Goal: Task Accomplishment & Management: Complete application form

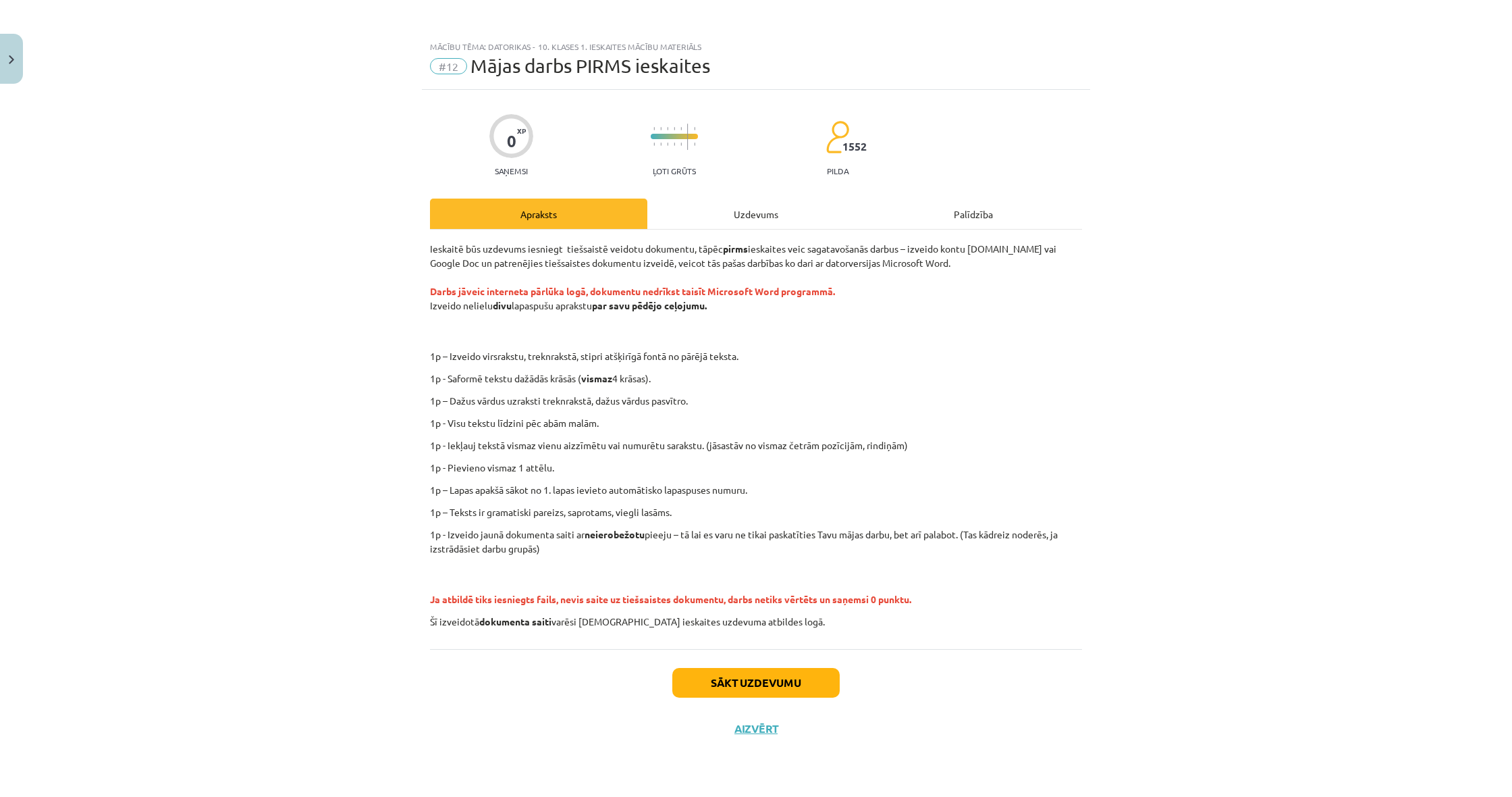
click at [721, 680] on button "Sākt uzdevumu" at bounding box center [756, 682] width 167 height 30
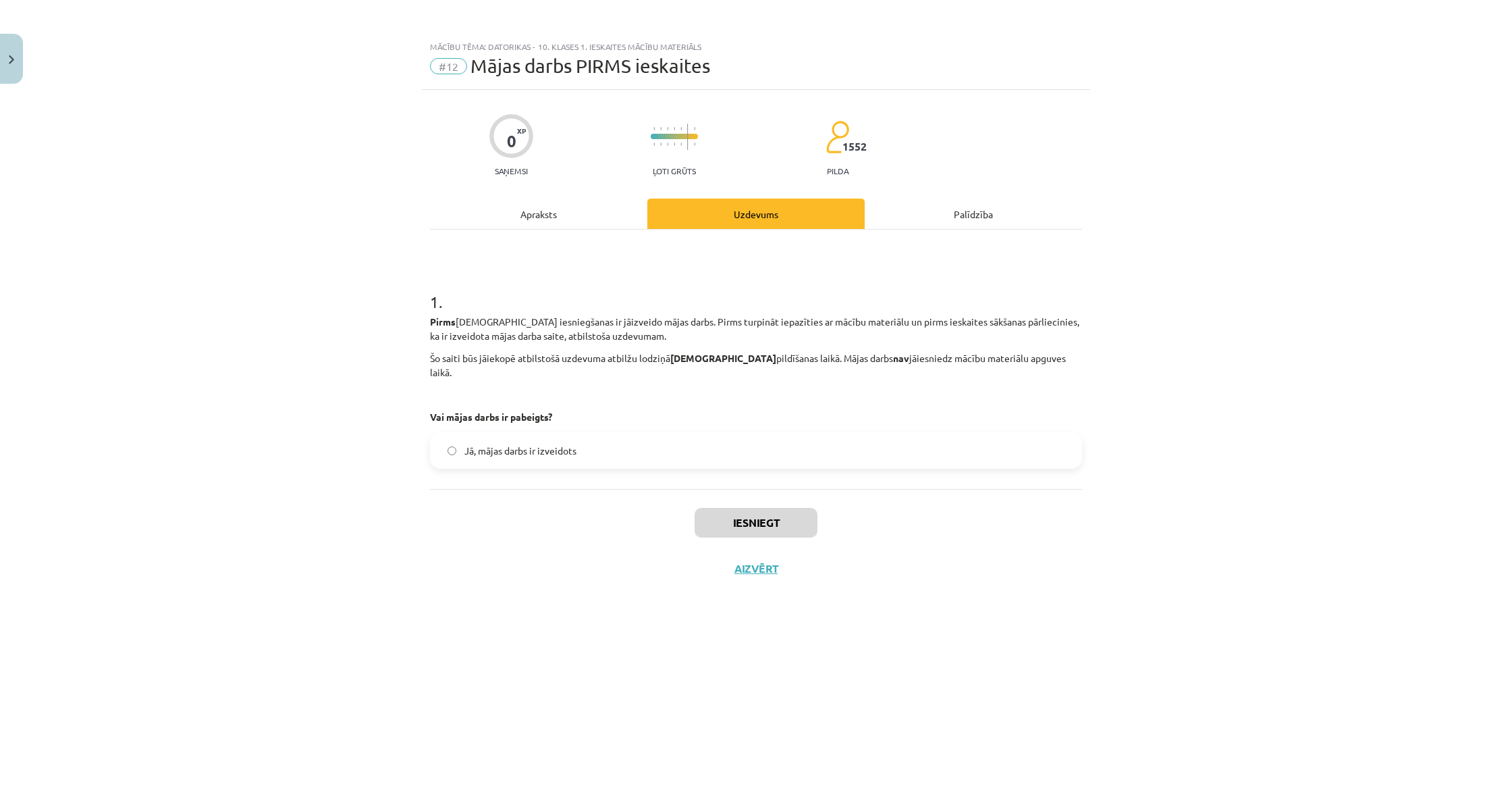
click at [540, 213] on div "Apraksts" at bounding box center [539, 213] width 218 height 30
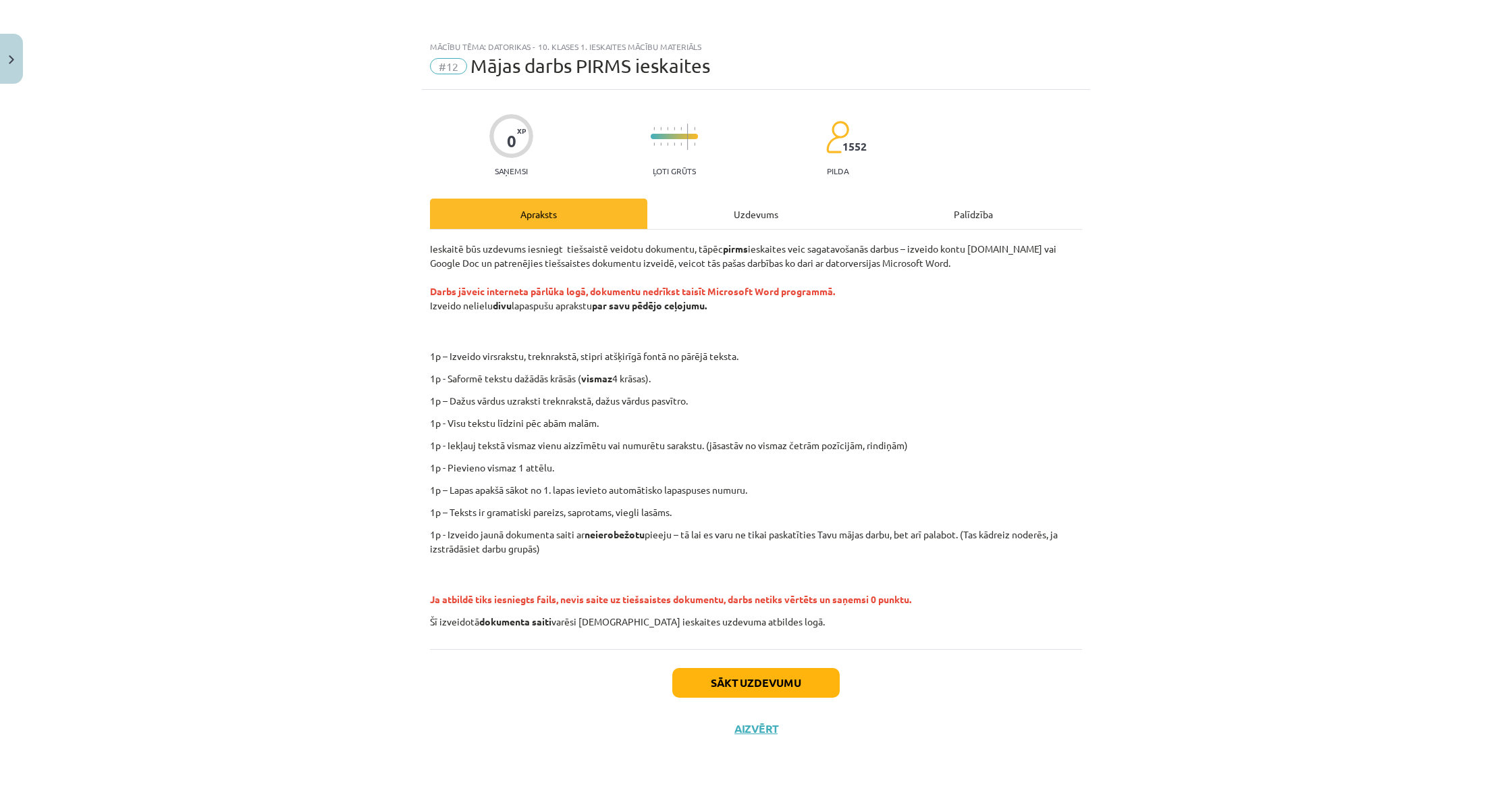
drag, startPoint x: 590, startPoint y: 537, endPoint x: 653, endPoint y: 534, distance: 63.1
click at [653, 534] on p "1p - Izveido jaunā dokumenta saiti ar neierobežotu pieeju – tā lai es varu ne t…" at bounding box center [756, 541] width 652 height 28
click at [667, 554] on p "1p - Izveido jaunā dokumenta saiti ar neierobežotu pieeju – tā lai es varu ne t…" at bounding box center [756, 541] width 652 height 28
click at [738, 692] on button "Sākt uzdevumu" at bounding box center [756, 682] width 167 height 30
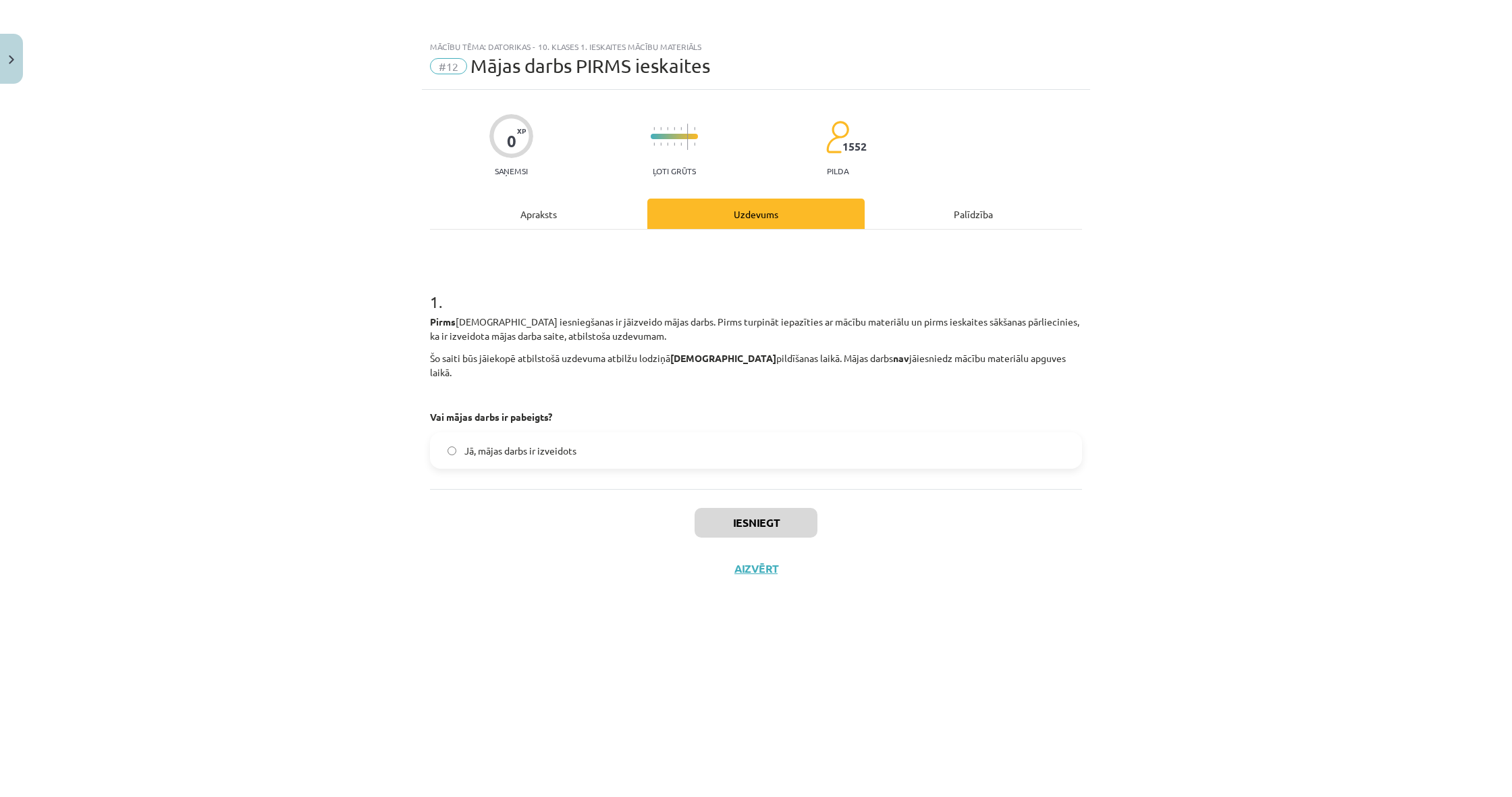
click at [503, 450] on label "Jā, mājas darbs ir izveidots" at bounding box center [756, 450] width 649 height 33
click at [748, 508] on button "Iesniegt" at bounding box center [756, 523] width 123 height 30
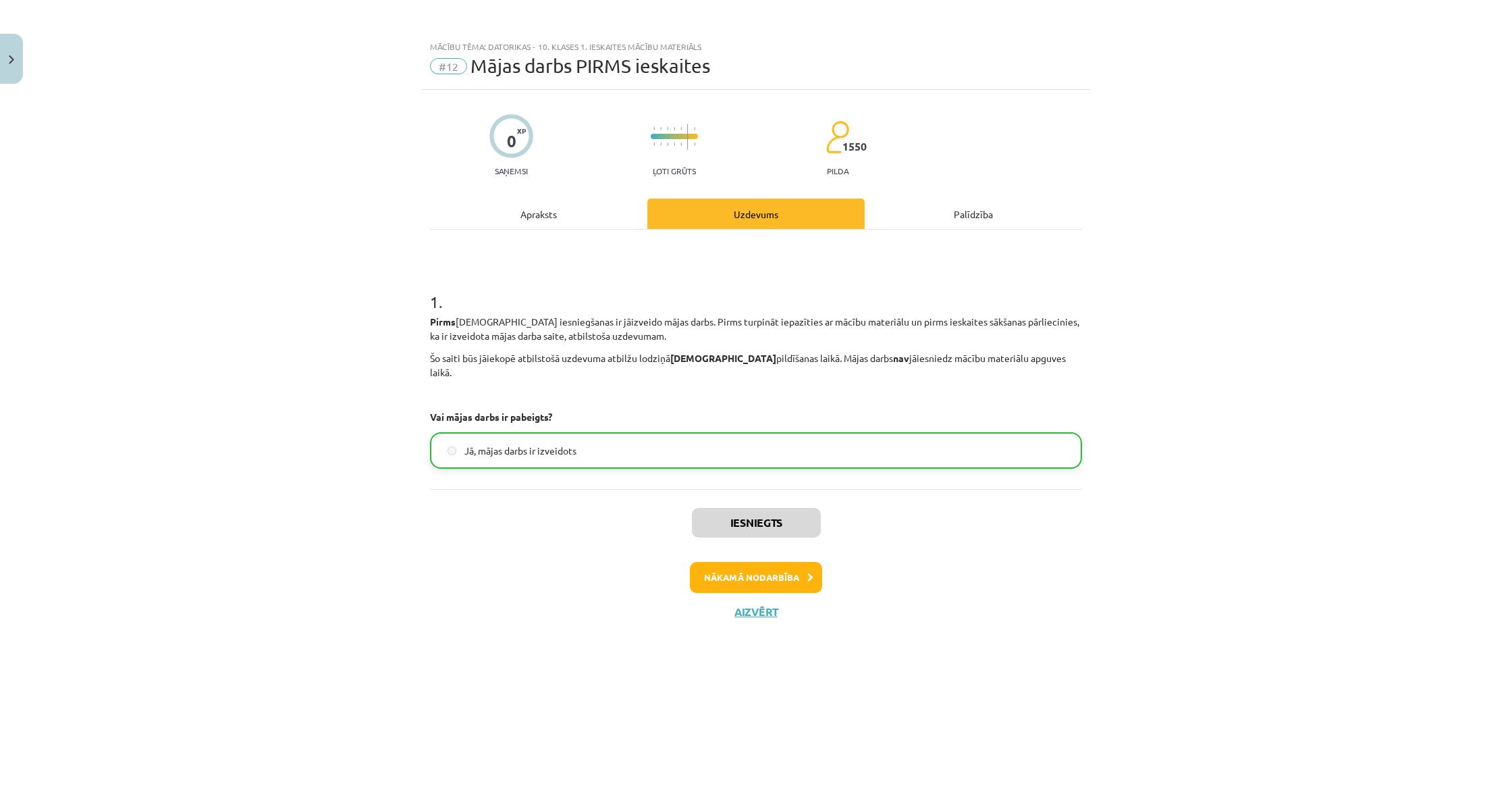
click at [766, 562] on button "Nākamā nodarbība" at bounding box center [756, 578] width 132 height 31
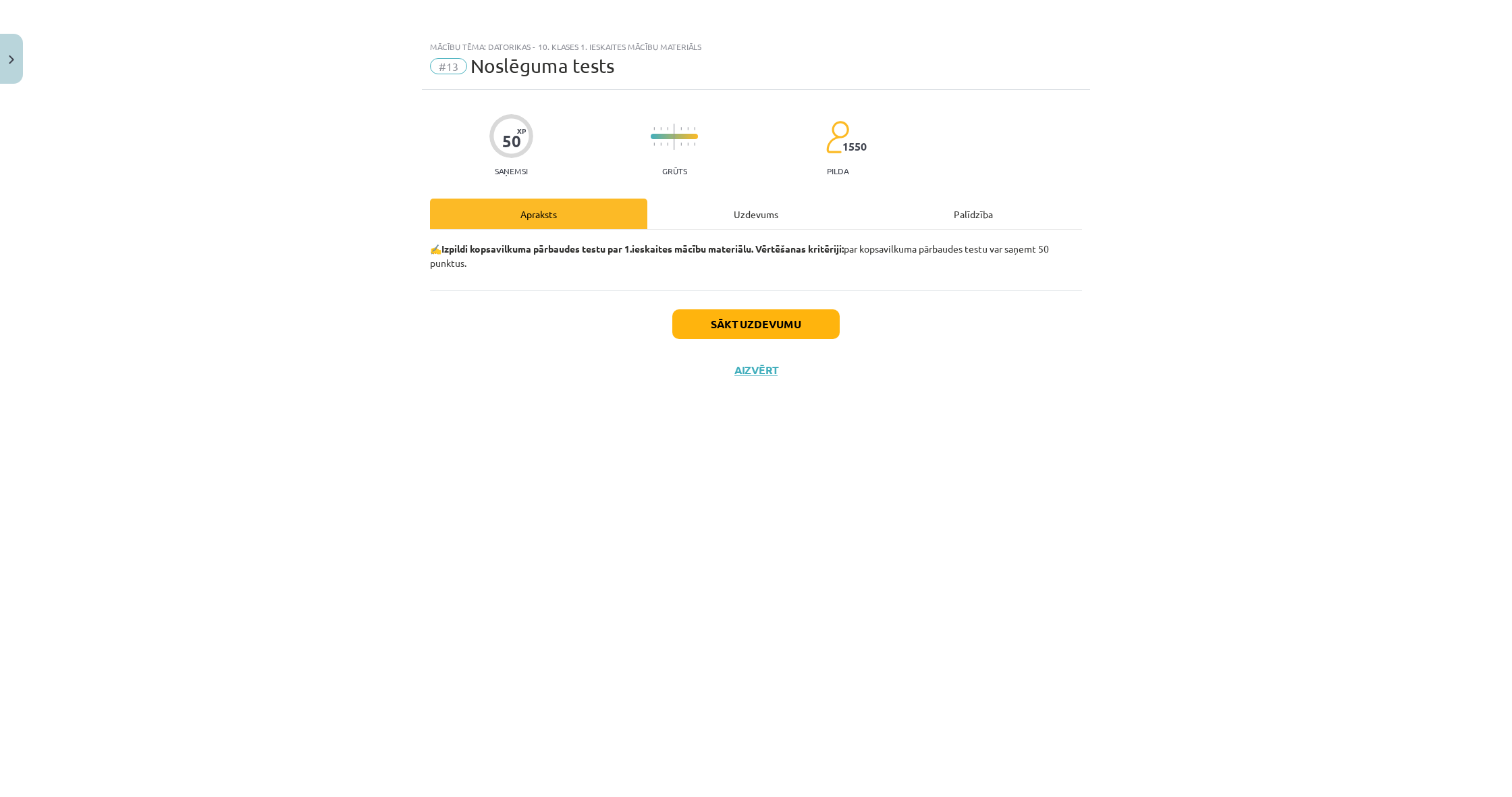
click at [748, 369] on button "Aizvērt" at bounding box center [756, 370] width 51 height 14
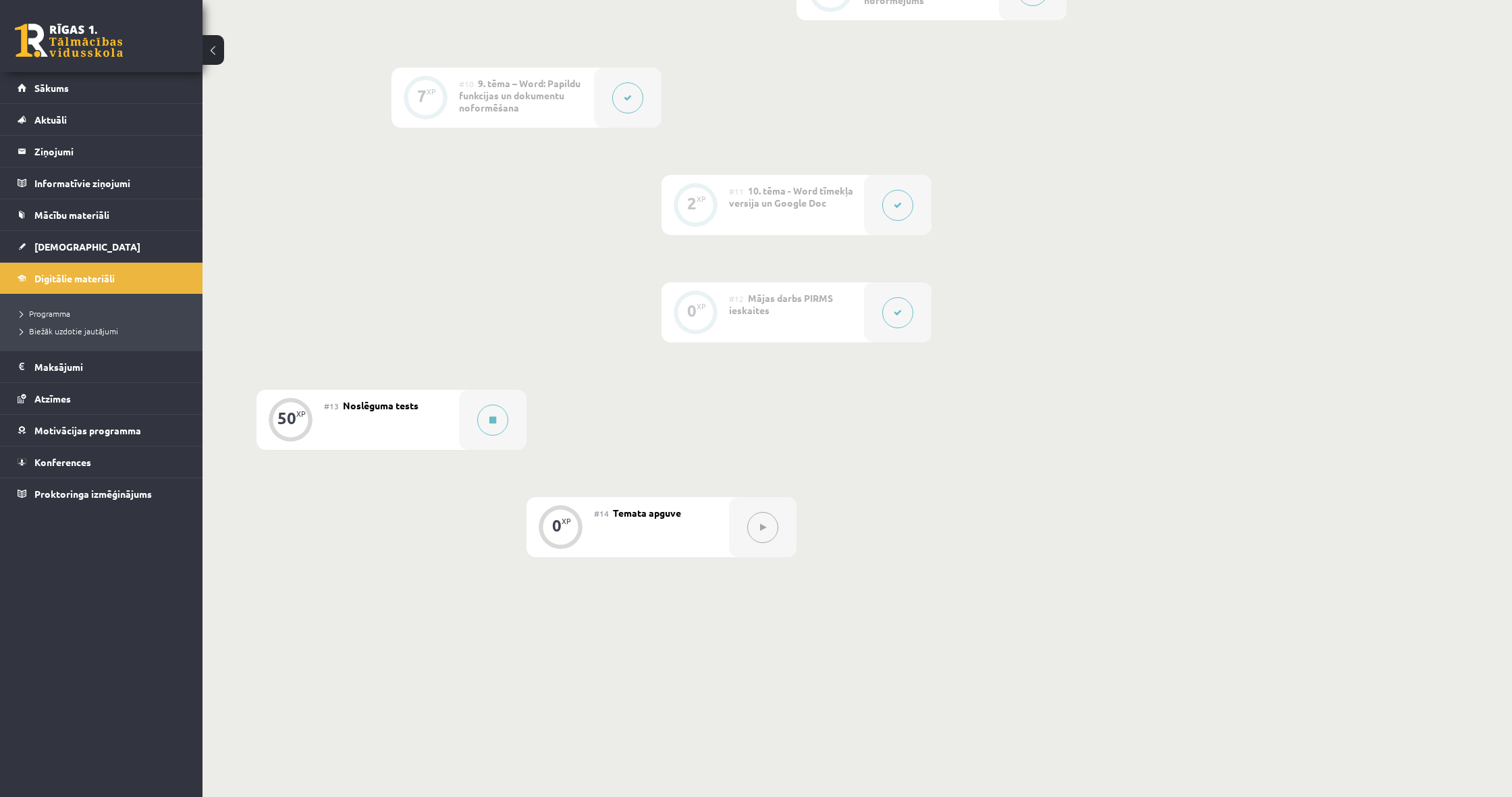
scroll to position [1311, 0]
click at [129, 254] on link "[DEMOGRAPHIC_DATA]" at bounding box center [101, 246] width 168 height 31
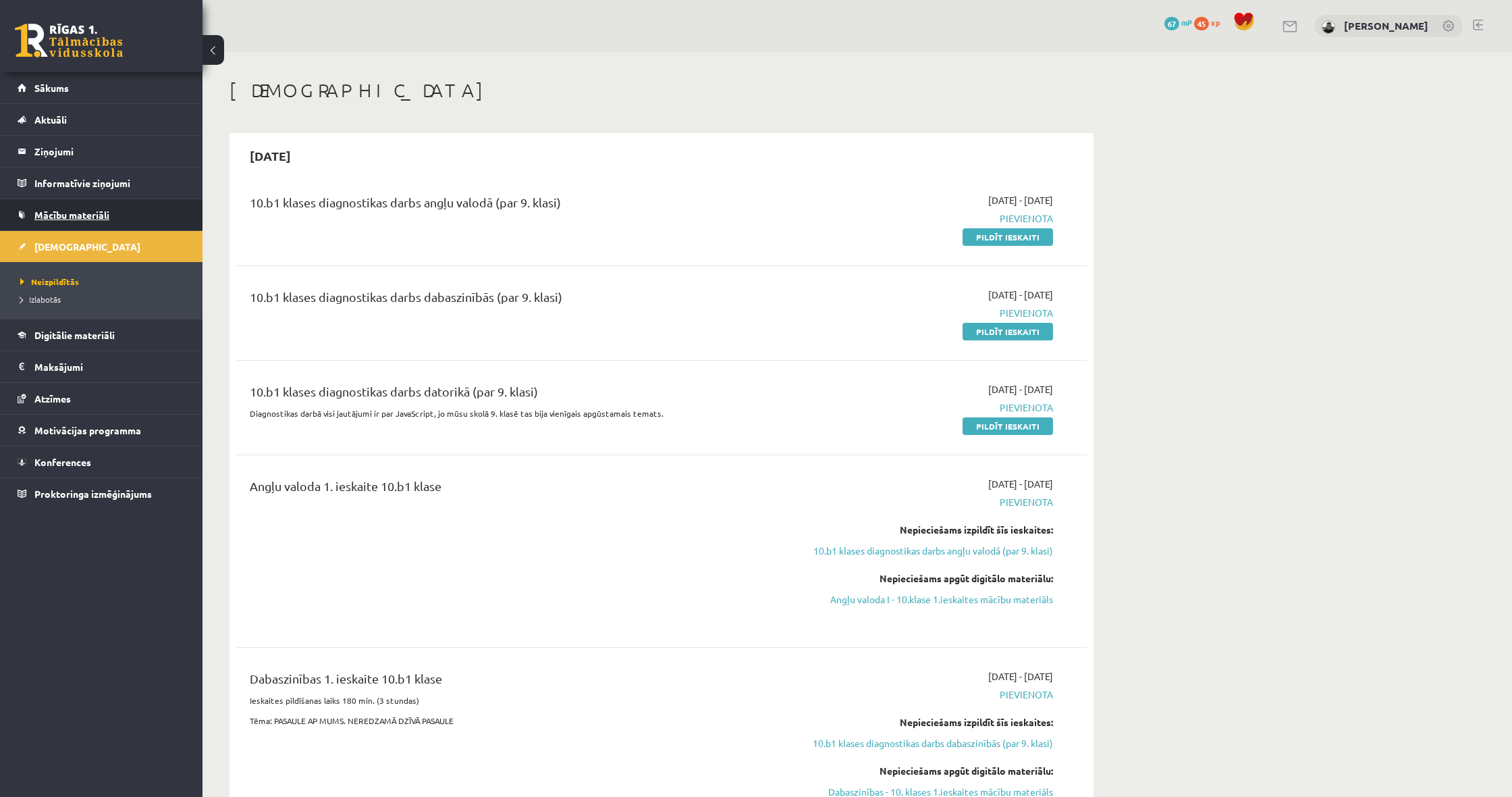
click at [139, 215] on link "Mācību materiāli" at bounding box center [101, 214] width 168 height 31
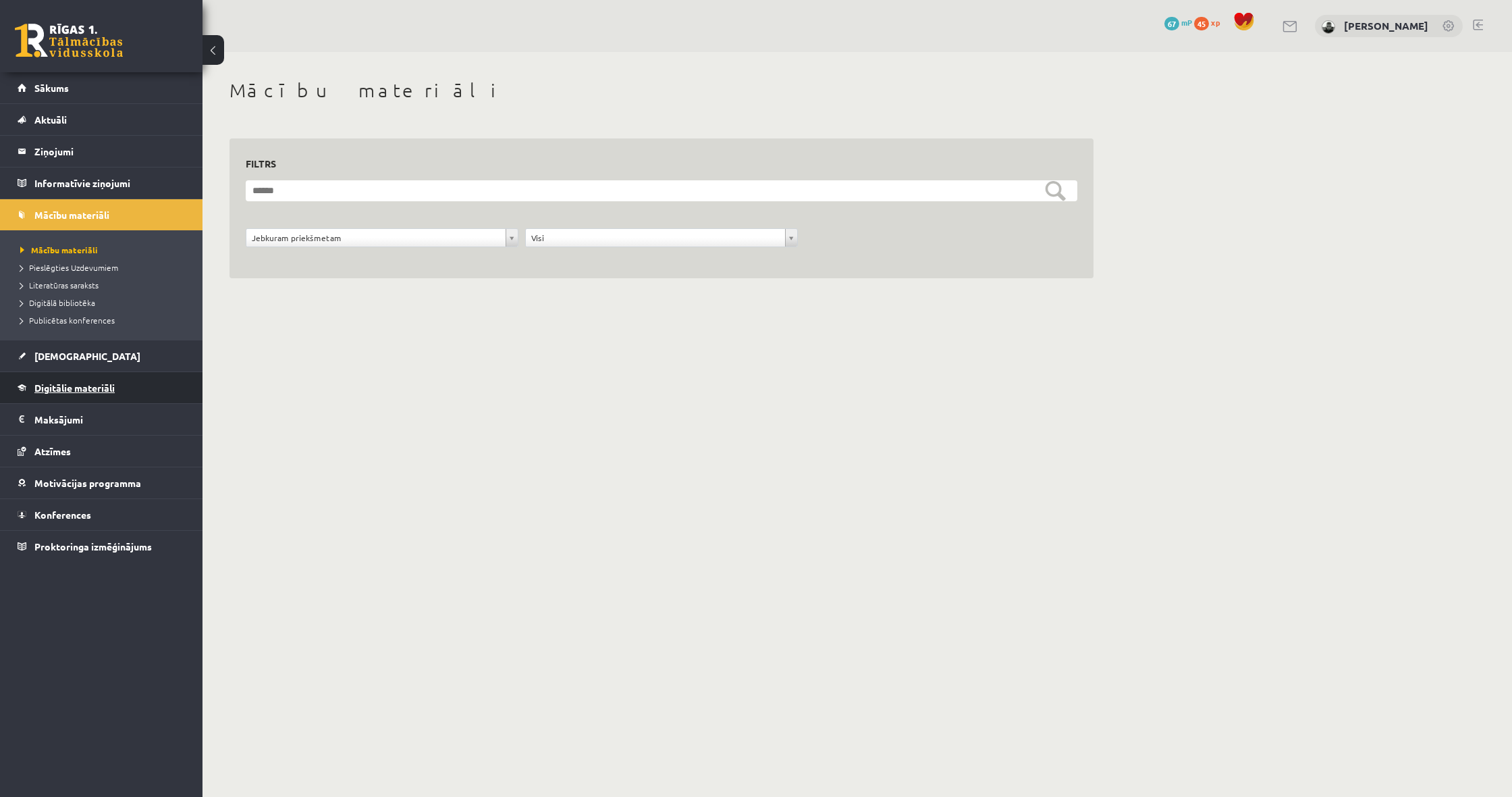
click at [153, 386] on link "Digitālie materiāli" at bounding box center [101, 387] width 168 height 31
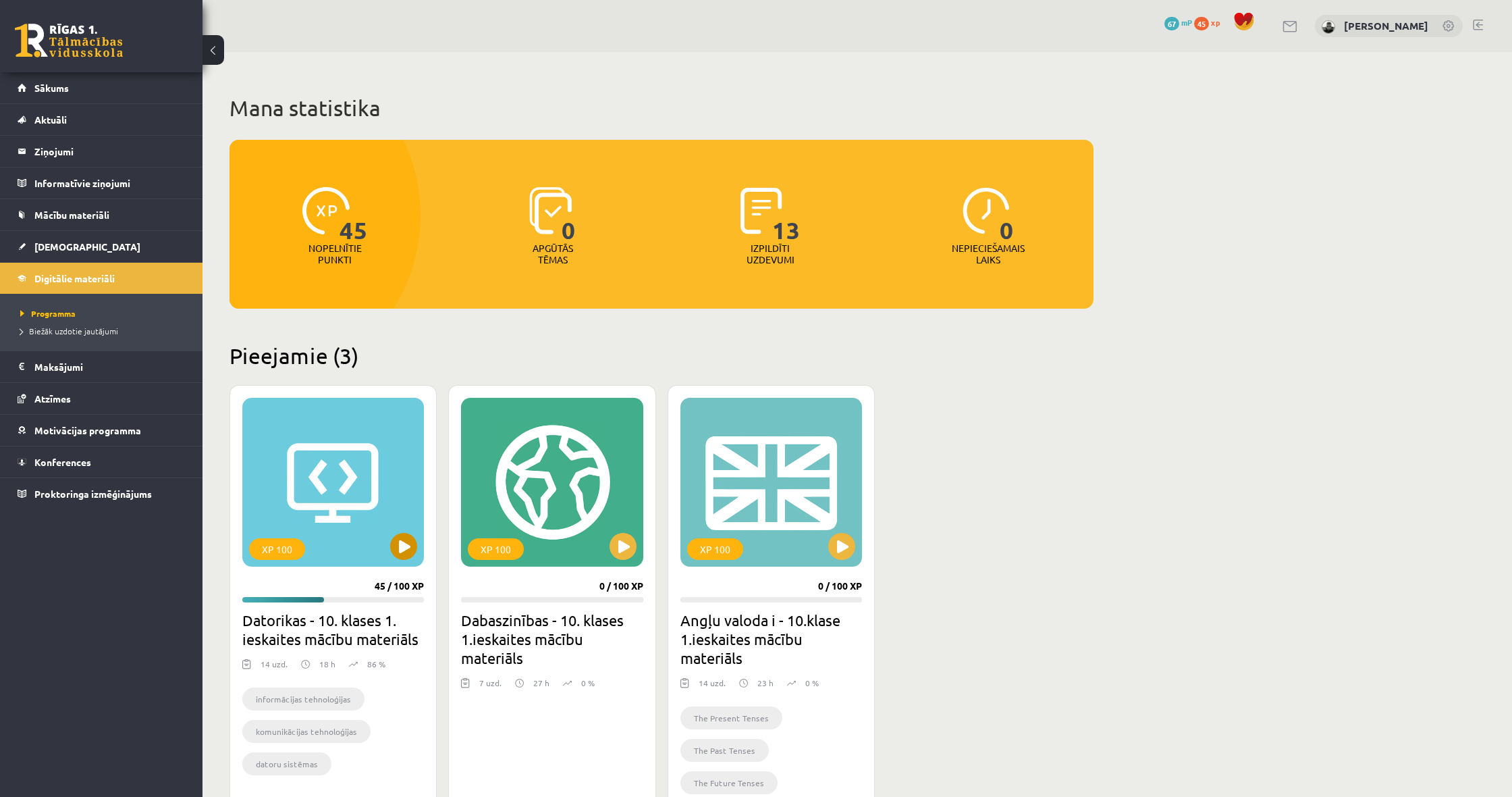
click at [413, 555] on button at bounding box center [403, 547] width 27 height 27
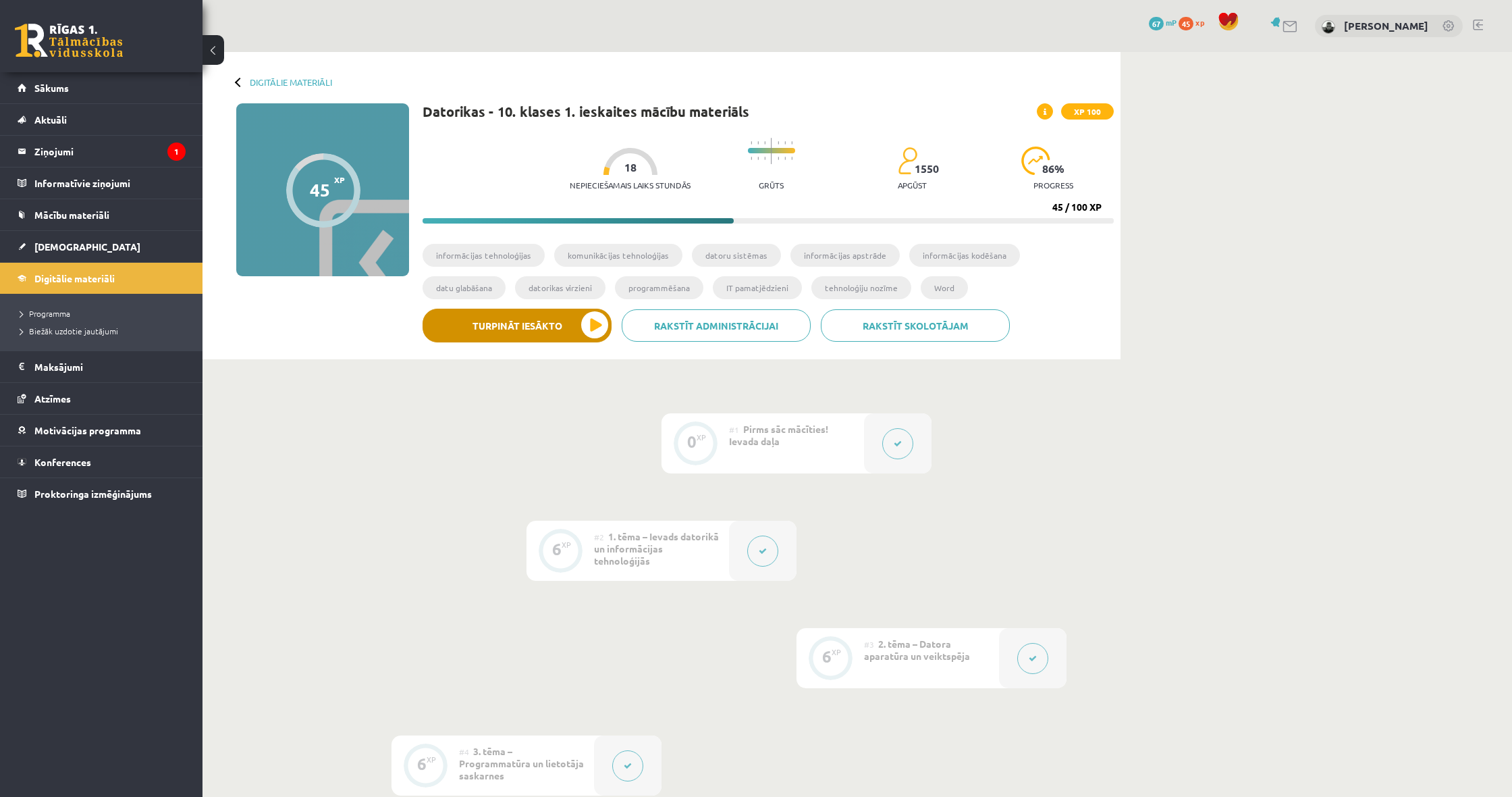
click at [515, 326] on button "Turpināt iesākto" at bounding box center [517, 325] width 189 height 33
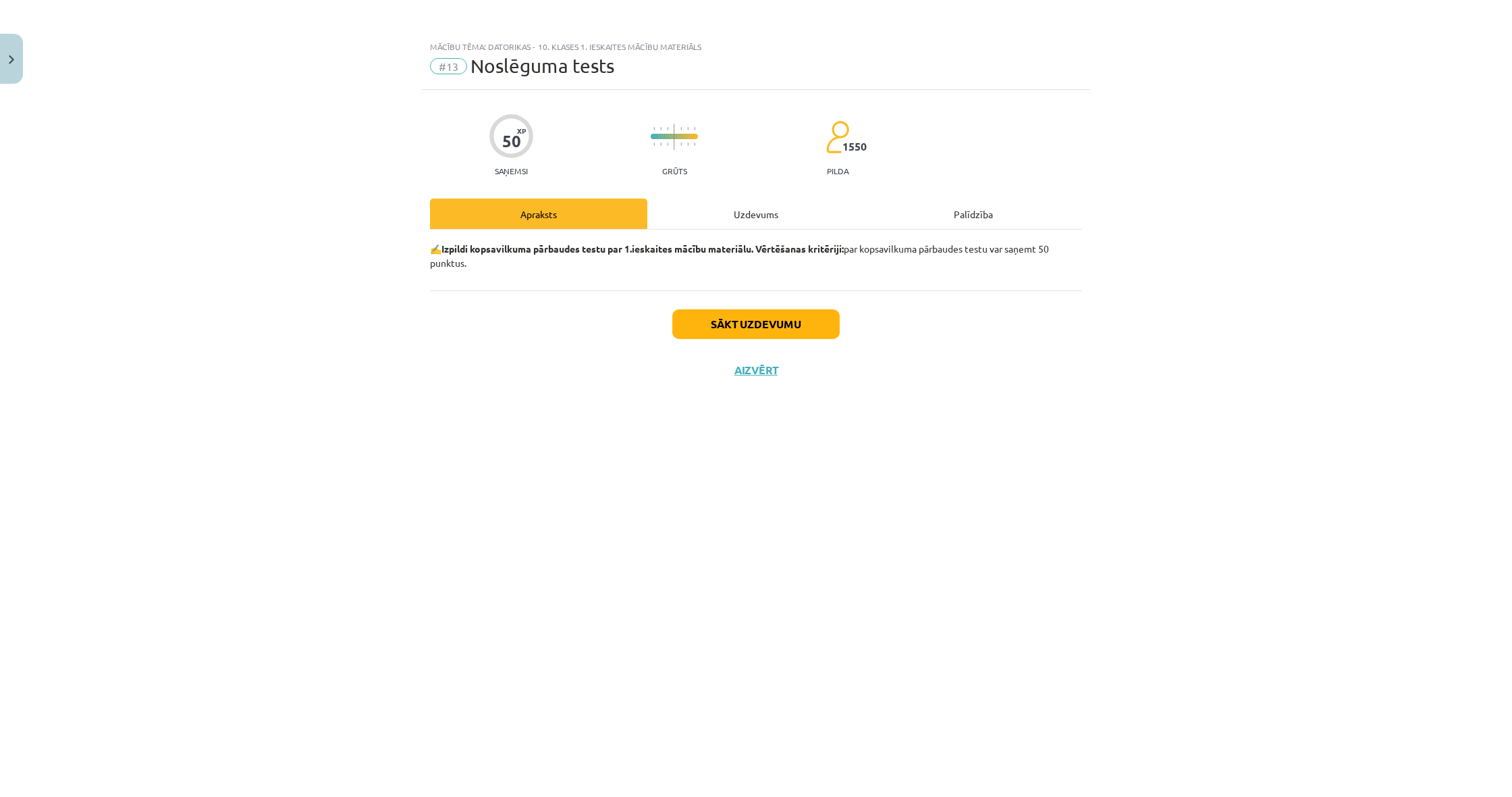
click at [820, 328] on button "Sākt uzdevumu" at bounding box center [756, 324] width 167 height 30
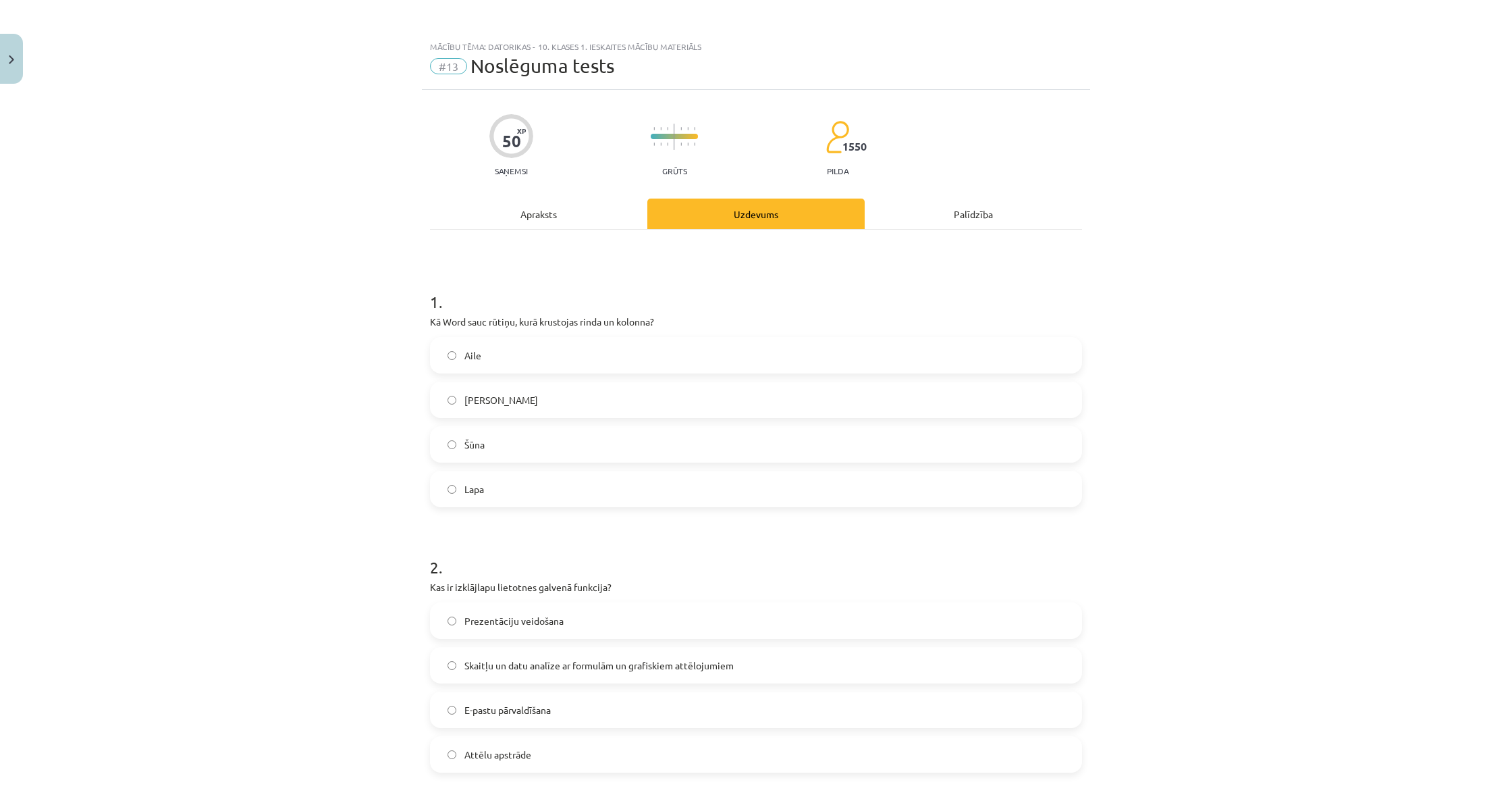
click at [547, 452] on label "Šūna" at bounding box center [756, 444] width 649 height 33
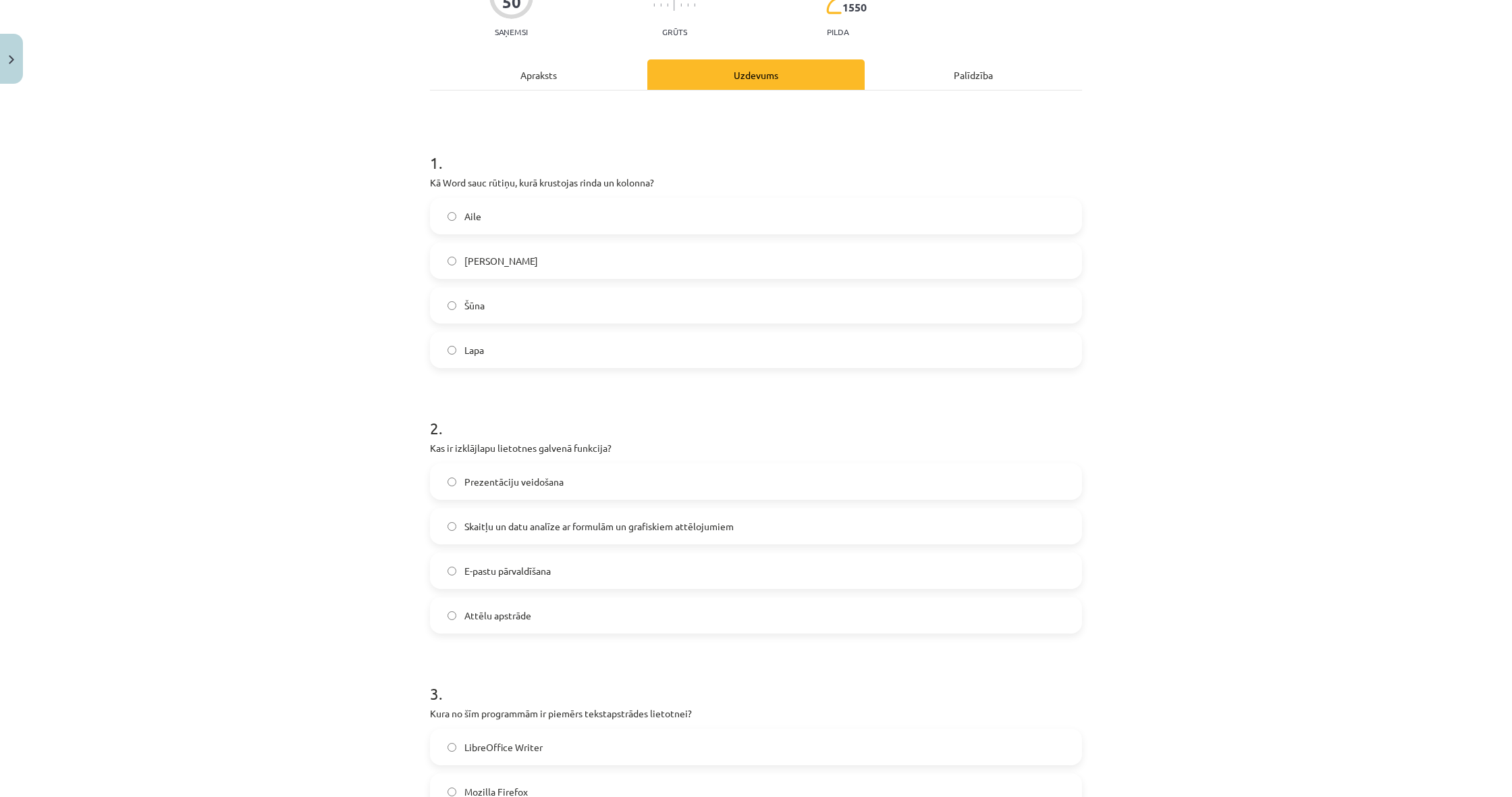
scroll to position [145, 0]
drag, startPoint x: 428, startPoint y: 439, endPoint x: 564, endPoint y: 445, distance: 136.1
click at [564, 445] on p "Kas ir izklājlapu lietotnes galvenā funkcija?" at bounding box center [756, 442] width 652 height 15
click at [555, 445] on p "Kas ir izklājlapu lietotnes galvenā funkcija?" at bounding box center [756, 442] width 652 height 15
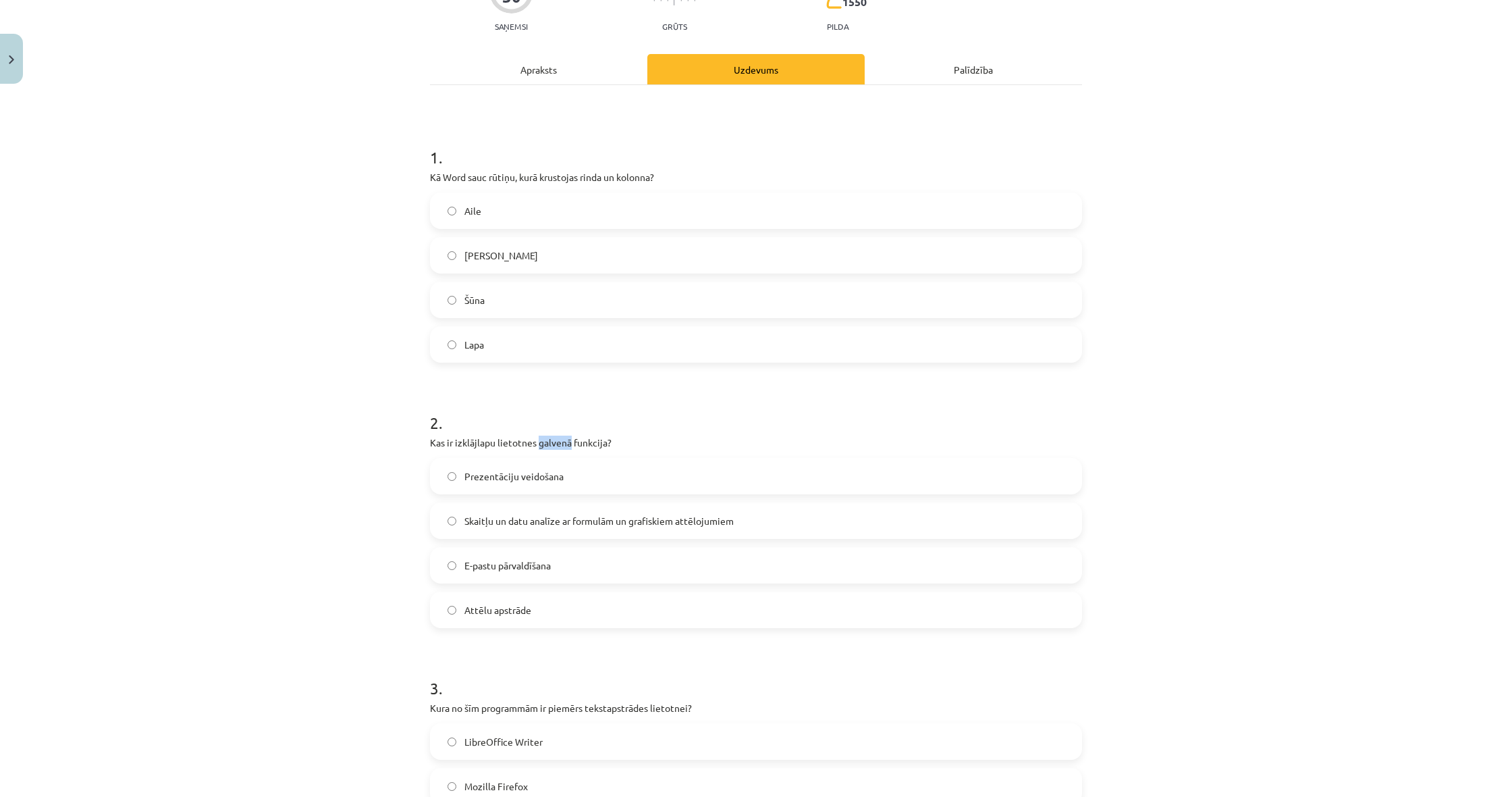
click at [555, 445] on p "Kas ir izklājlapu lietotnes galvenā funkcija?" at bounding box center [756, 442] width 652 height 15
click at [606, 453] on div "2 . Kas ir izklājlapu lietotnes galvenā funkcija? Prezentāciju veidošana Skaitļ…" at bounding box center [756, 509] width 652 height 238
drag, startPoint x: 610, startPoint y: 446, endPoint x: 430, endPoint y: 443, distance: 180.0
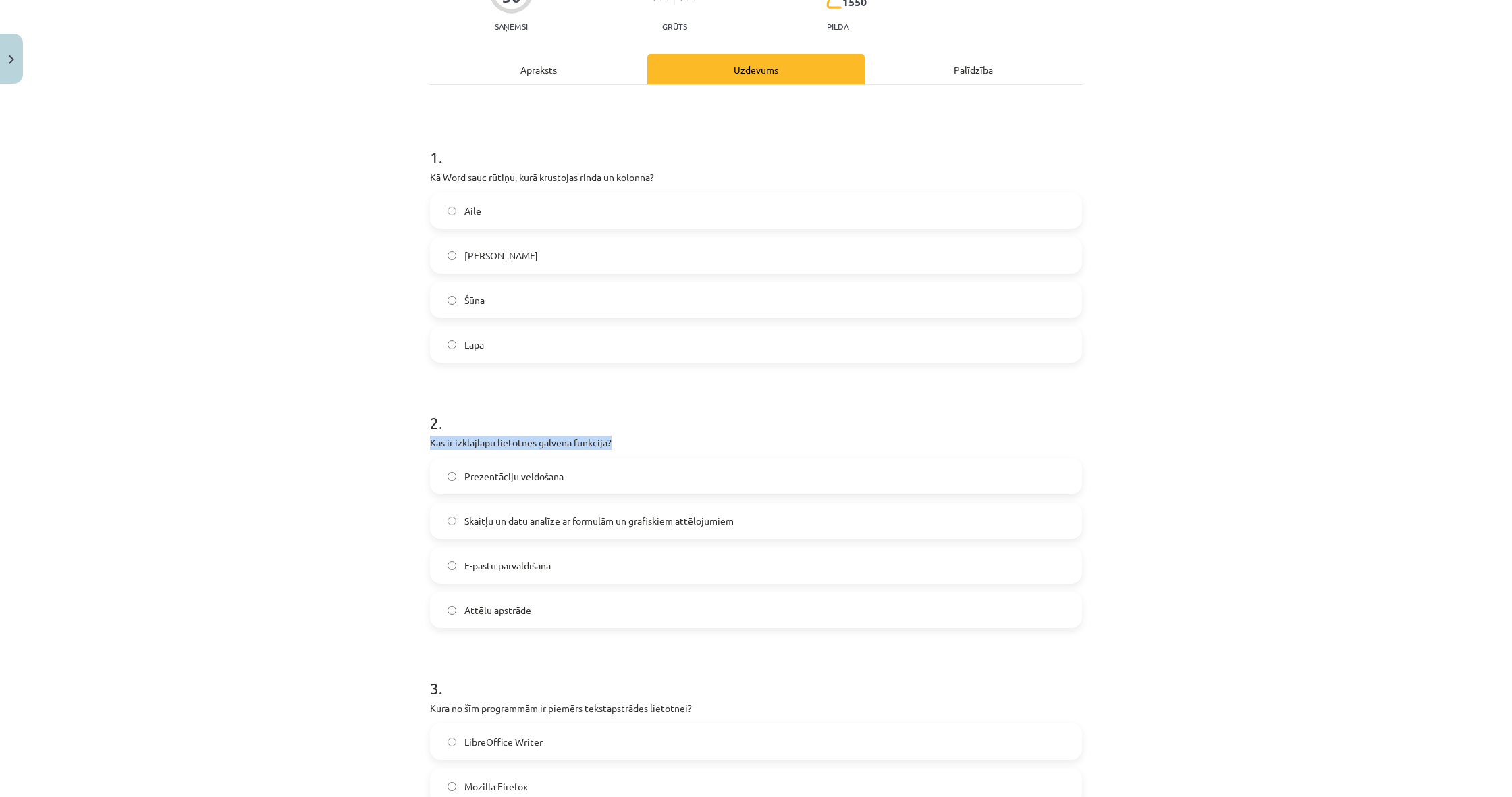
click at [435, 443] on p "Kas ir izklājlapu lietotnes galvenā funkcija?" at bounding box center [756, 442] width 652 height 15
drag, startPoint x: 433, startPoint y: 443, endPoint x: 597, endPoint y: 439, distance: 164.0
click at [596, 439] on p "Kas ir izklājlapu lietotnes galvenā funkcija?" at bounding box center [756, 442] width 652 height 15
click at [599, 439] on p "Kas ir izklājlapu lietotnes galvenā funkcija?" at bounding box center [756, 442] width 652 height 15
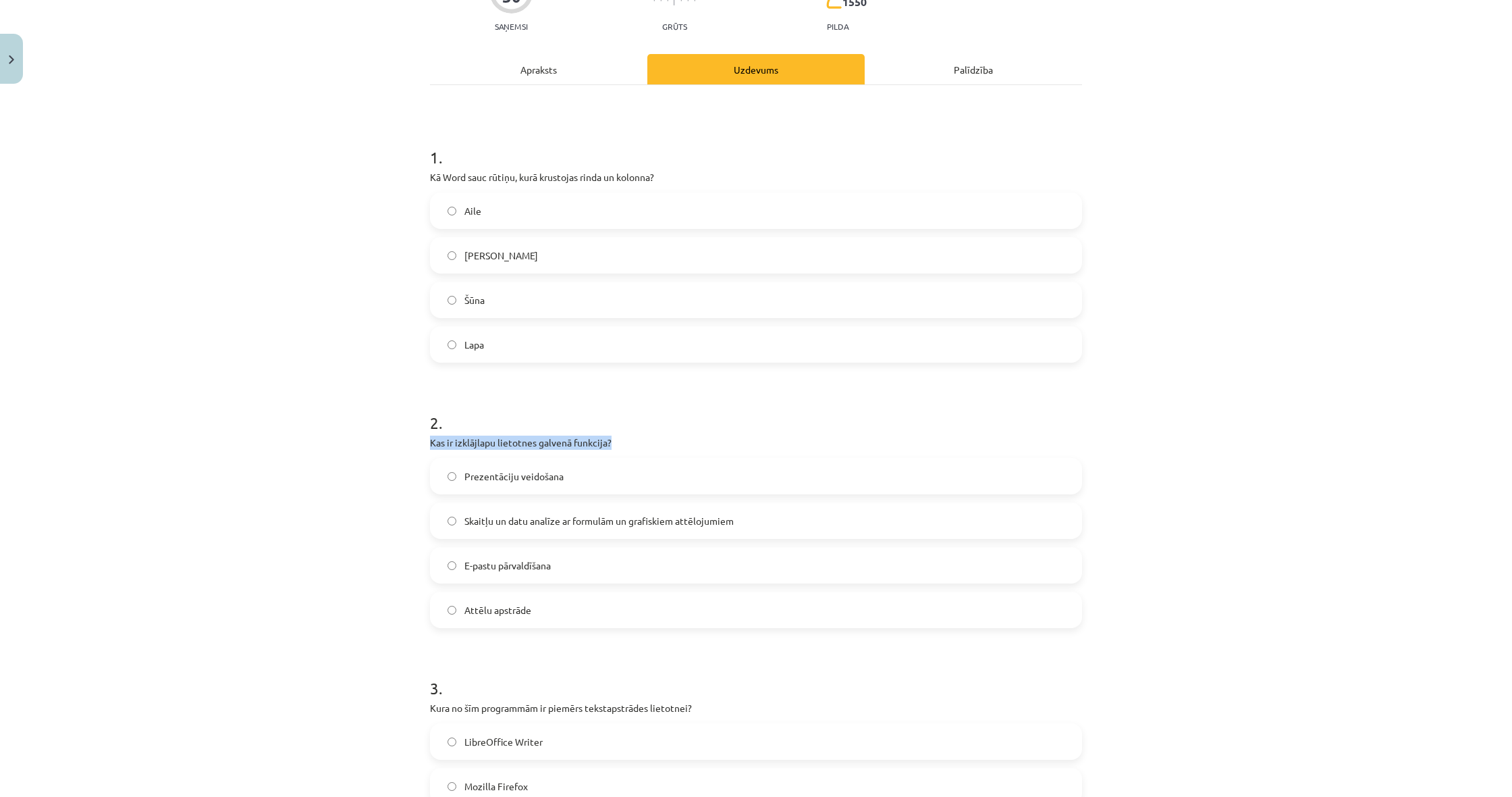
drag, startPoint x: 612, startPoint y: 441, endPoint x: 432, endPoint y: 443, distance: 180.0
click at [432, 444] on p "Kas ir izklājlapu lietotnes galvenā funkcija?" at bounding box center [756, 442] width 652 height 15
copy p "Kas ir izklājlapu lietotnes galvenā funkcija?"
click at [577, 524] on span "Skaitļu un datu analīze ar formulām un grafiskiem attēlojumiem" at bounding box center [599, 521] width 269 height 15
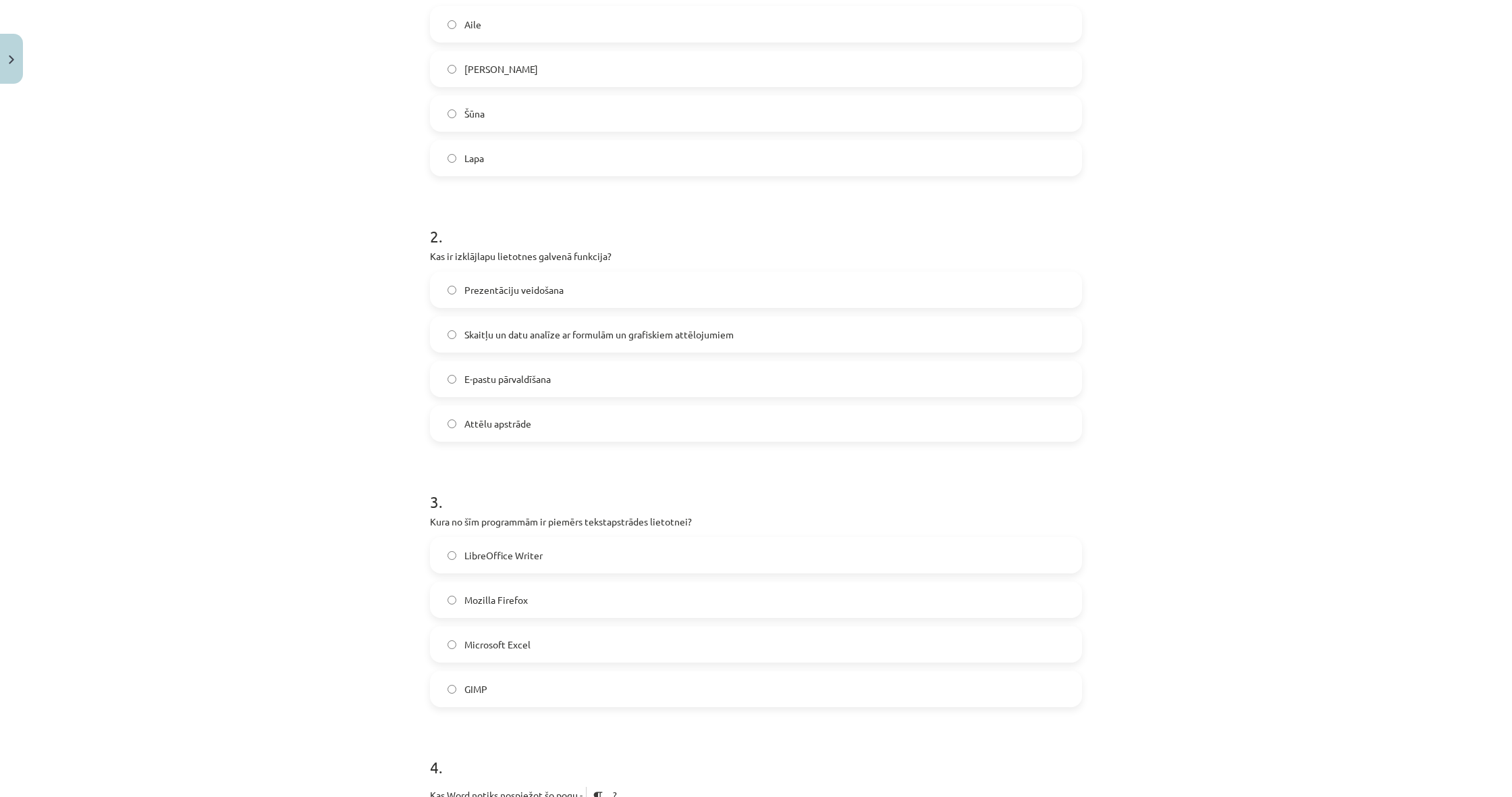
scroll to position [333, 0]
click at [589, 561] on label "LibreOffice Writer" at bounding box center [756, 553] width 649 height 33
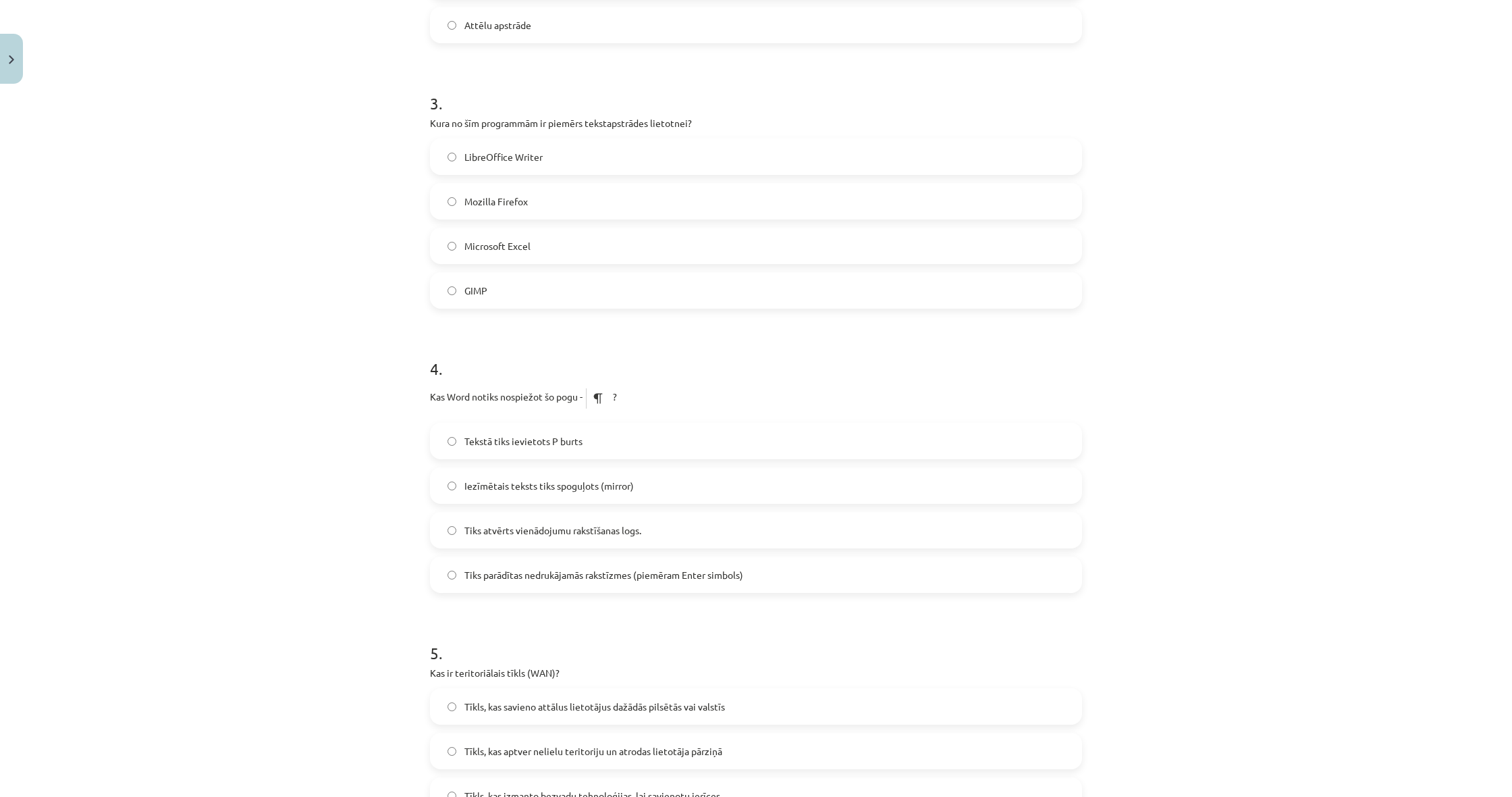
scroll to position [730, 0]
click at [544, 583] on label "Tiks parādītas nedrukājamās rakstīzmes (piemēram Enter simbols)" at bounding box center [756, 573] width 649 height 33
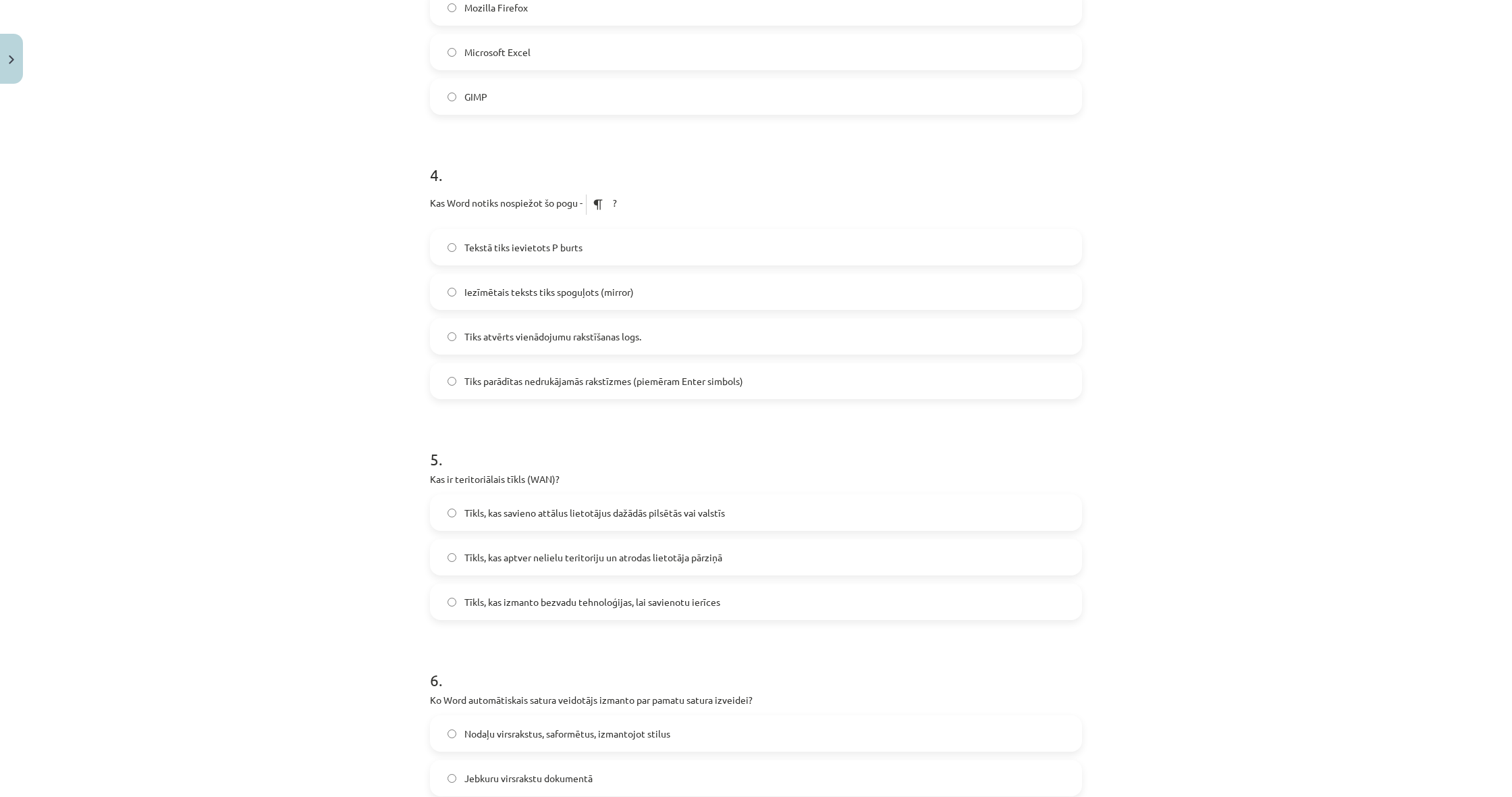
scroll to position [925, 0]
click at [518, 553] on span "Tīkls, kas aptver nelielu teritoriju un atrodas lietotāja pārziņā" at bounding box center [593, 556] width 258 height 15
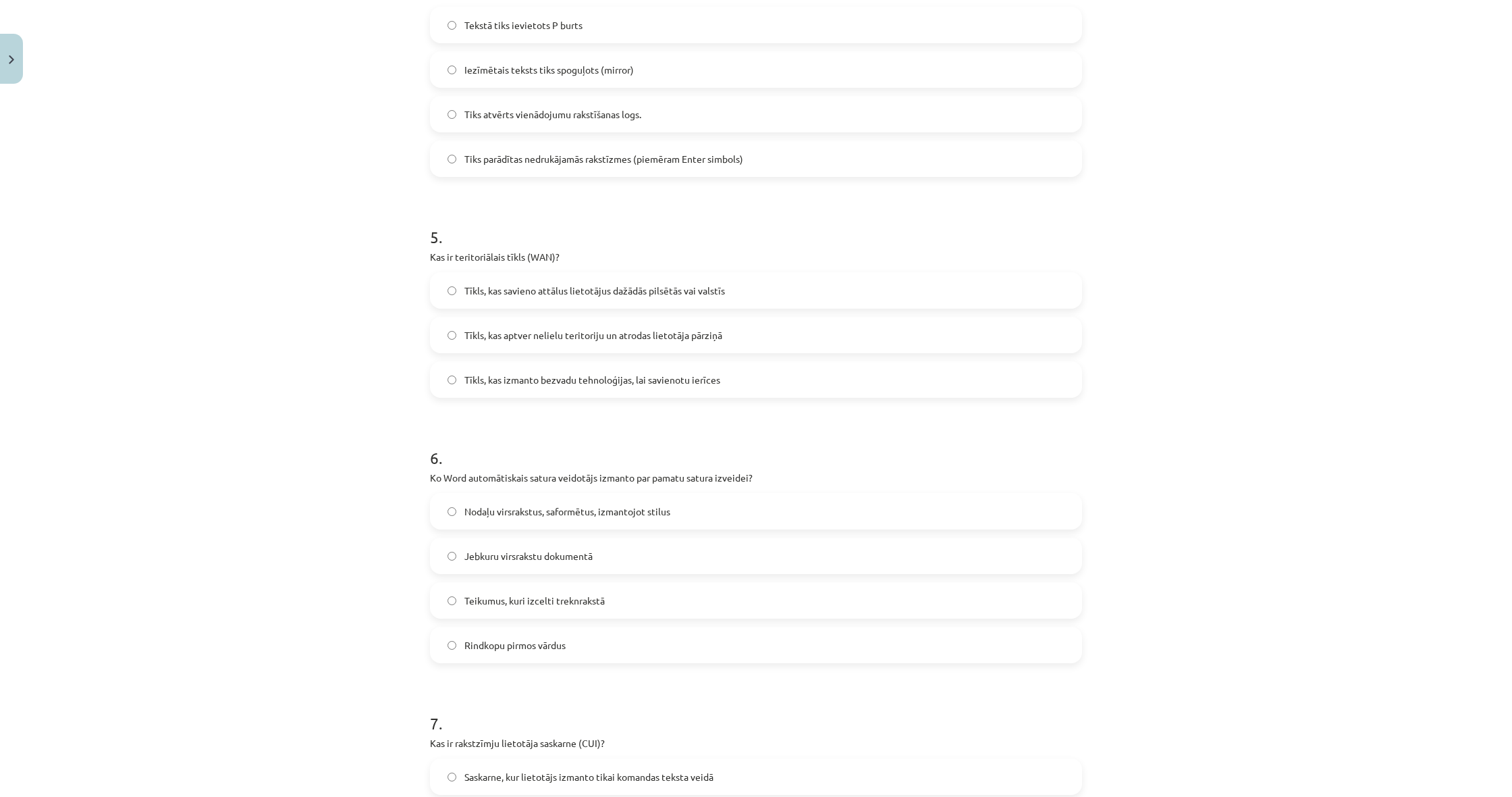
scroll to position [1147, 0]
click at [547, 637] on span "Rindkopu pirmos vārdus" at bounding box center [515, 644] width 101 height 15
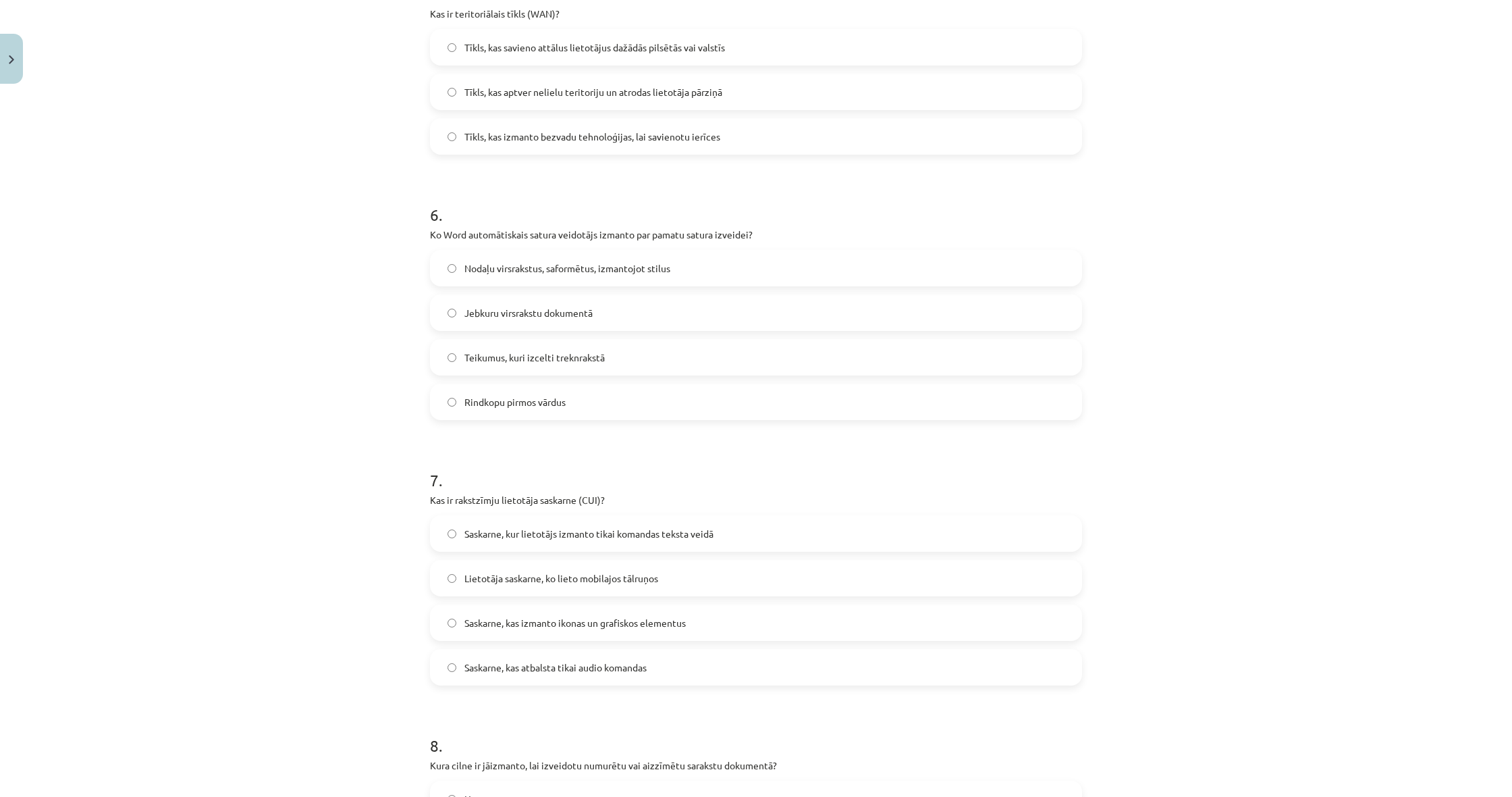
scroll to position [1397, 0]
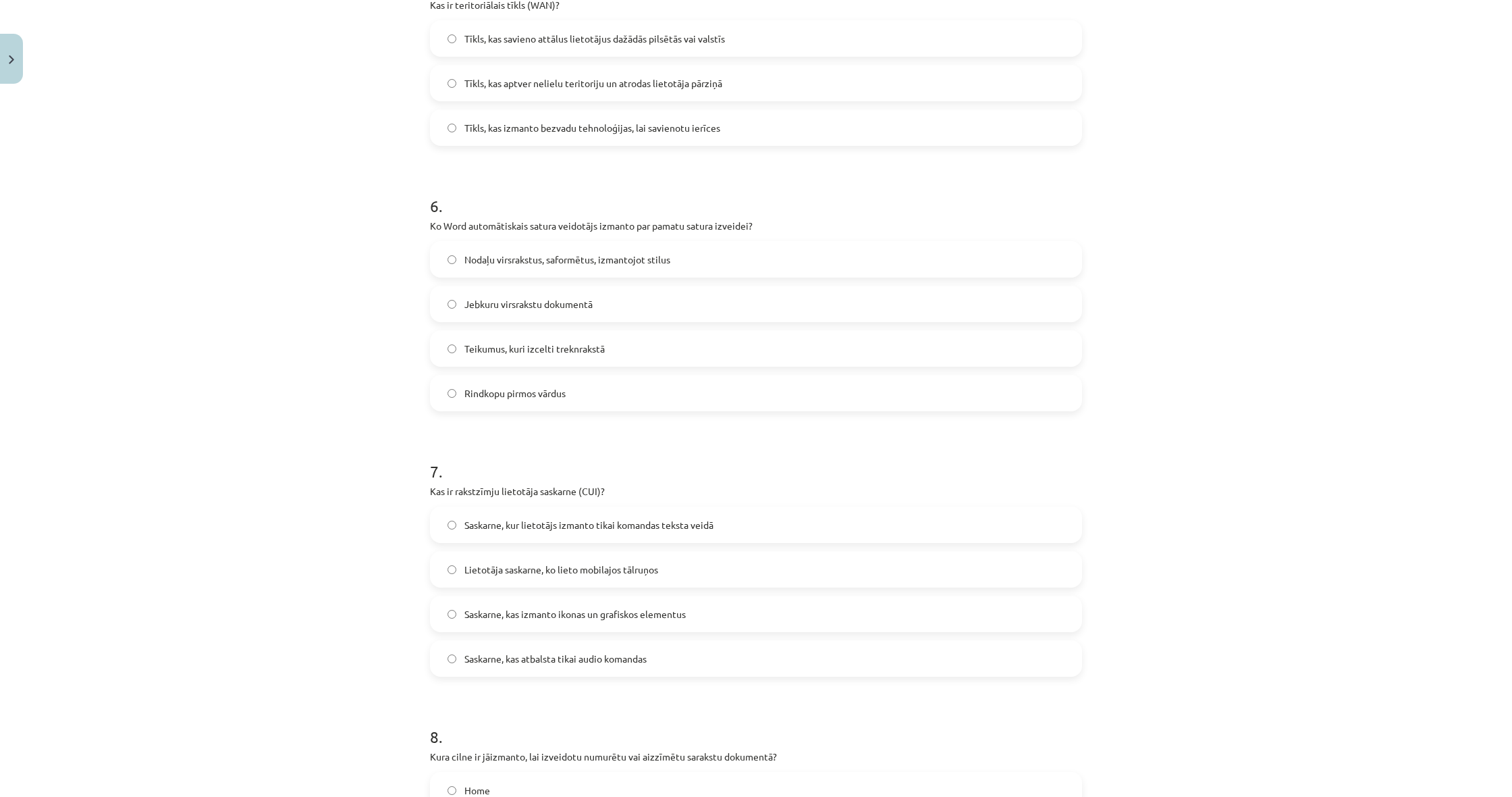
click at [642, 527] on span "Saskarne, kur lietotājs izmanto tikai komandas teksta veidā" at bounding box center [589, 524] width 249 height 15
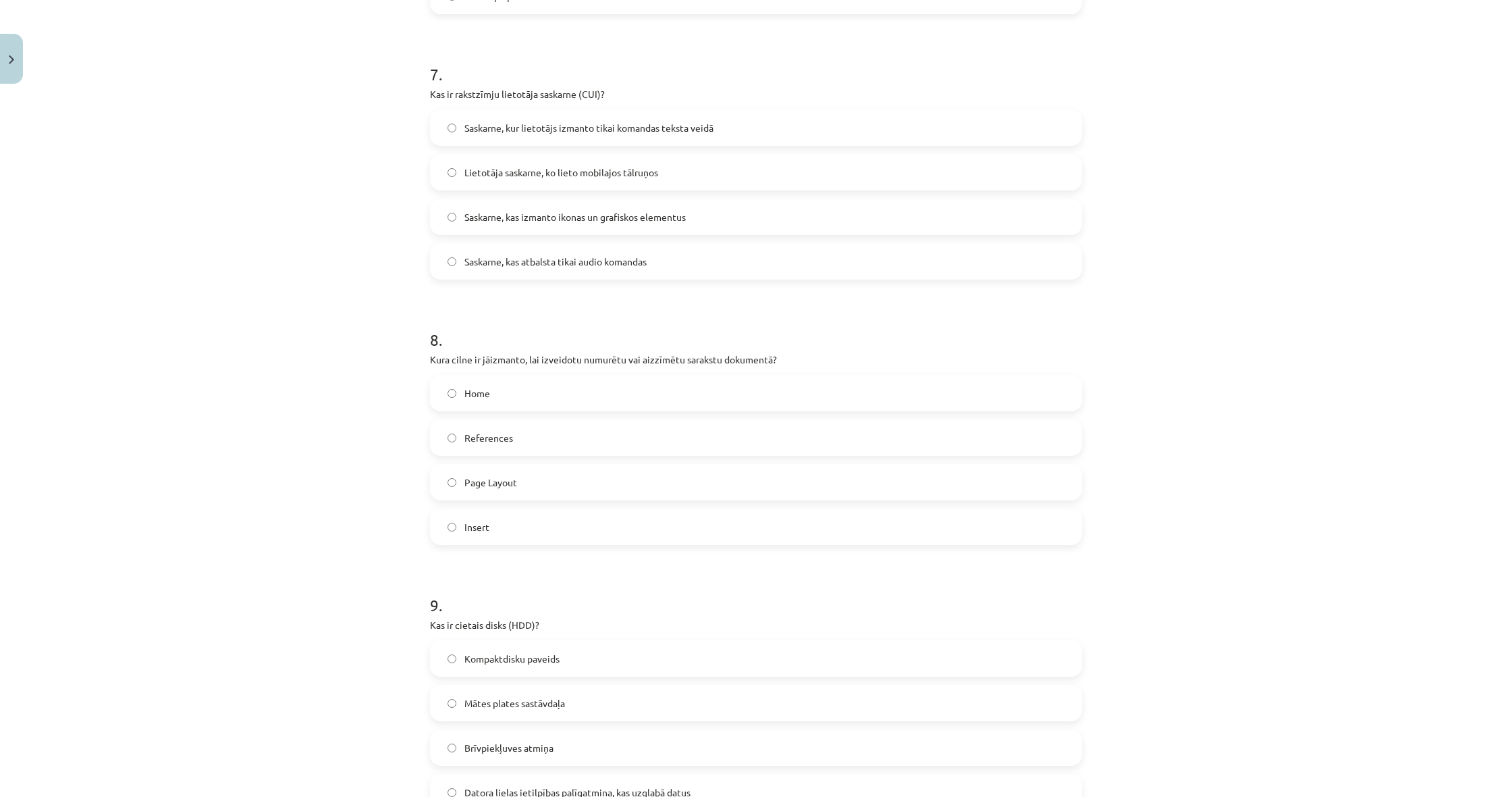
scroll to position [1795, 0]
click at [536, 444] on label "References" at bounding box center [756, 435] width 649 height 33
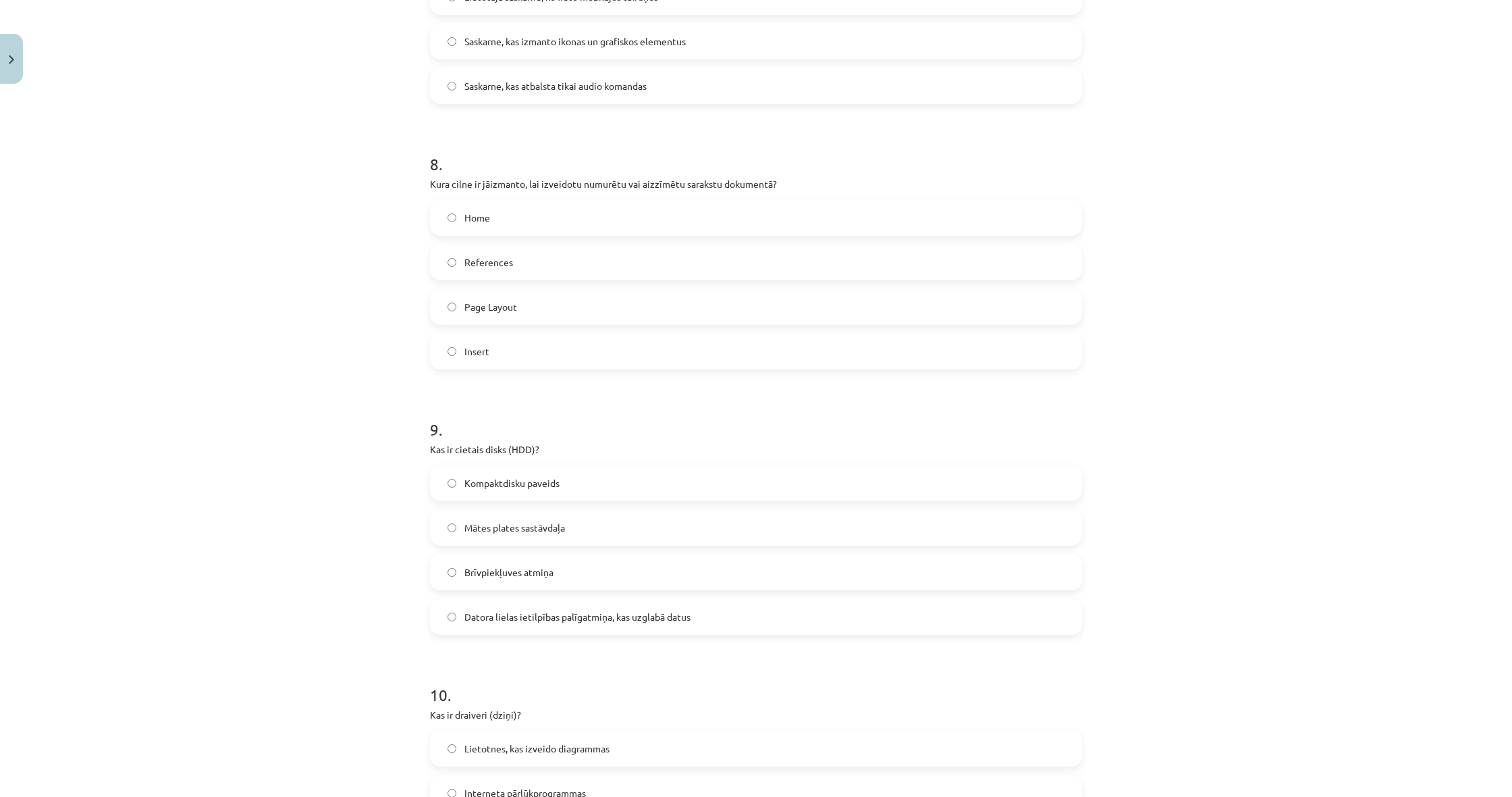
scroll to position [1971, 0]
click at [613, 617] on span "Datora lielas ietilpības palīgatmiņa, kas uzglabā datus" at bounding box center [577, 615] width 226 height 15
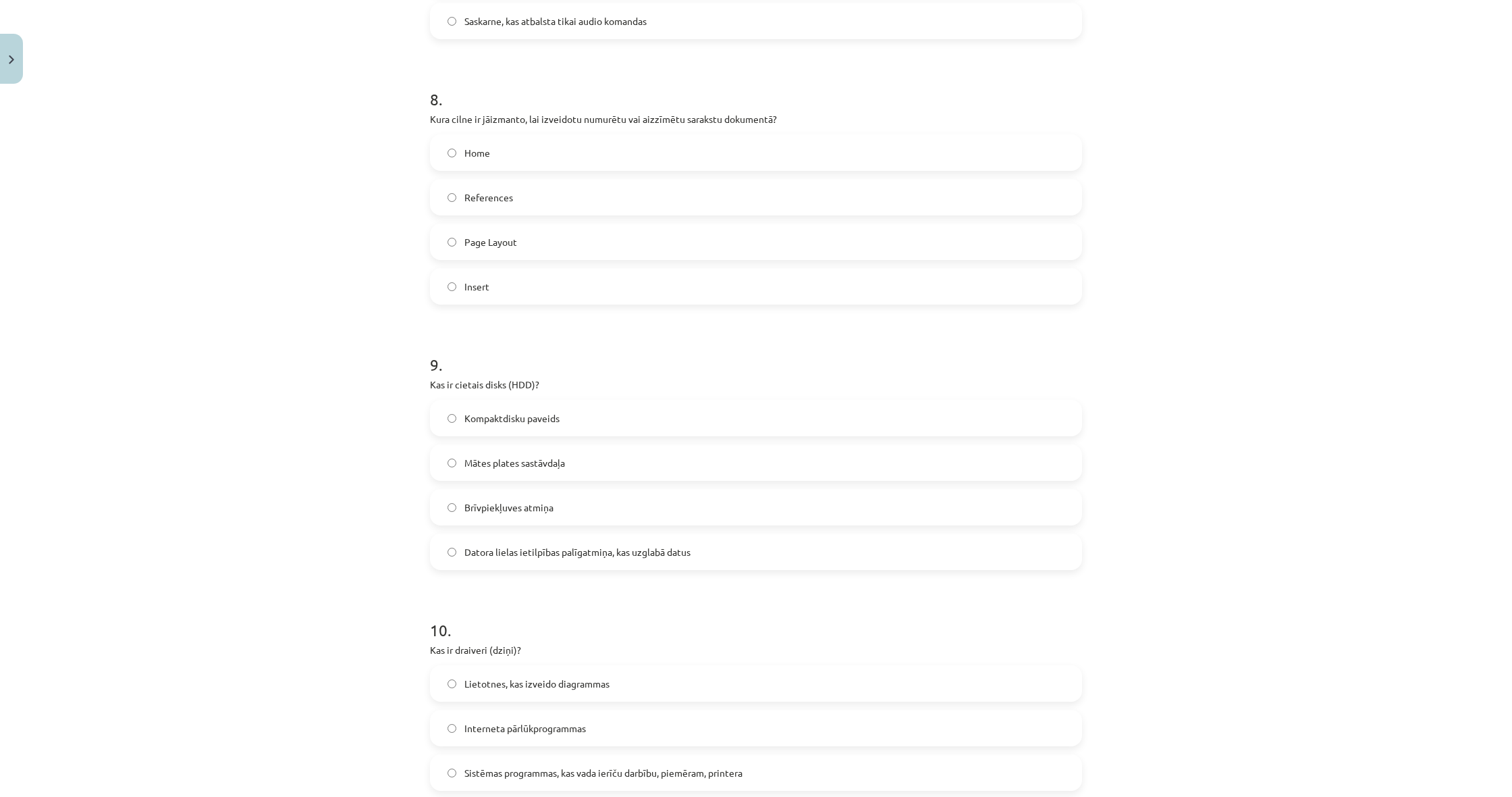
scroll to position [2037, 0]
click at [571, 462] on label "Mātes plates sastāvdaļa" at bounding box center [756, 459] width 649 height 33
click at [546, 559] on label "Datora lielas ietilpības palīgatmiņa, kas uzglabā datus" at bounding box center [756, 548] width 649 height 33
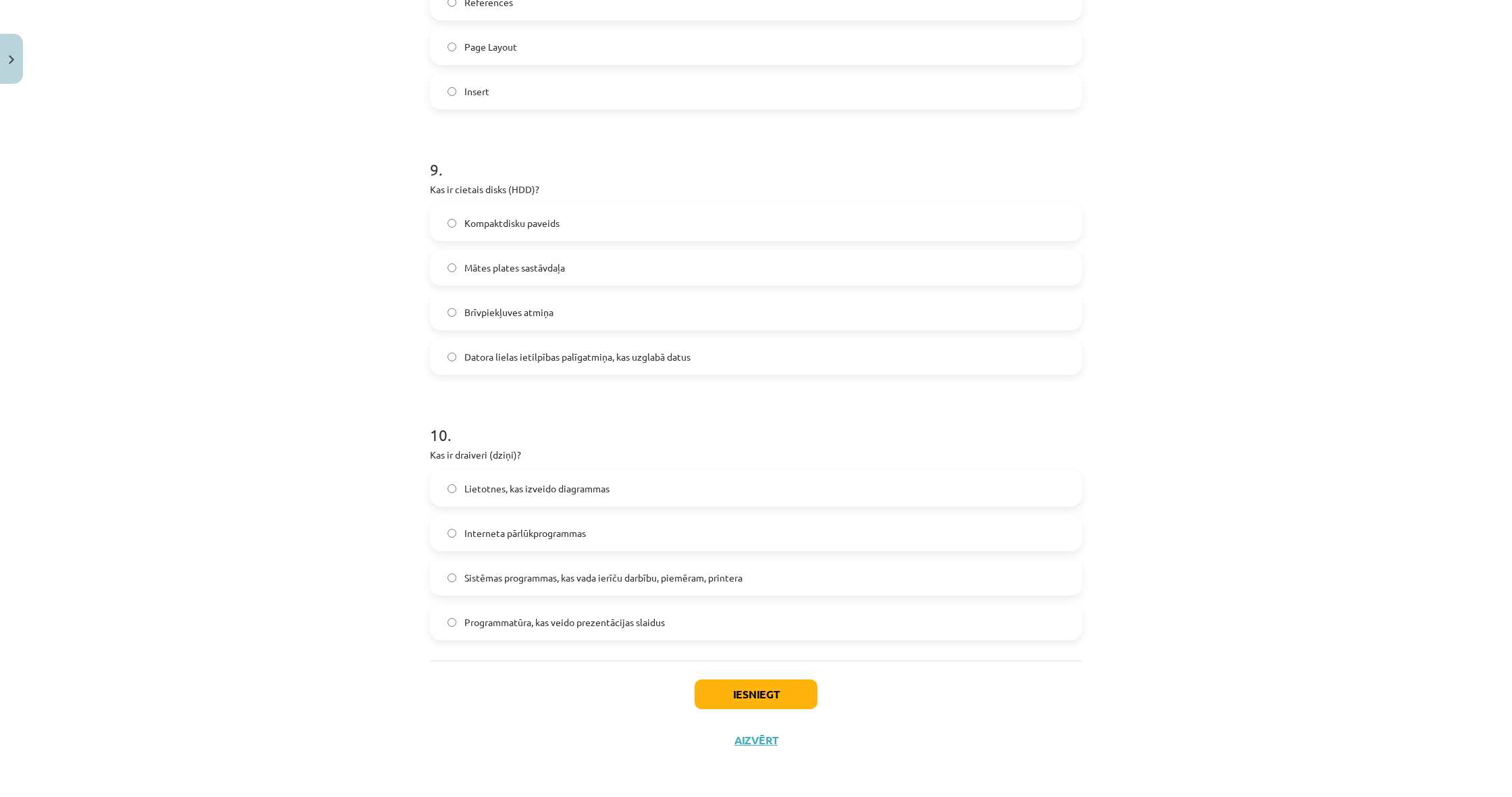
scroll to position [2232, 0]
click at [535, 574] on span "Sistēmas programmas, kas vada ierīču darbību, piemēram, printera" at bounding box center [603, 578] width 278 height 15
click at [738, 692] on button "Iesniegt" at bounding box center [756, 694] width 123 height 30
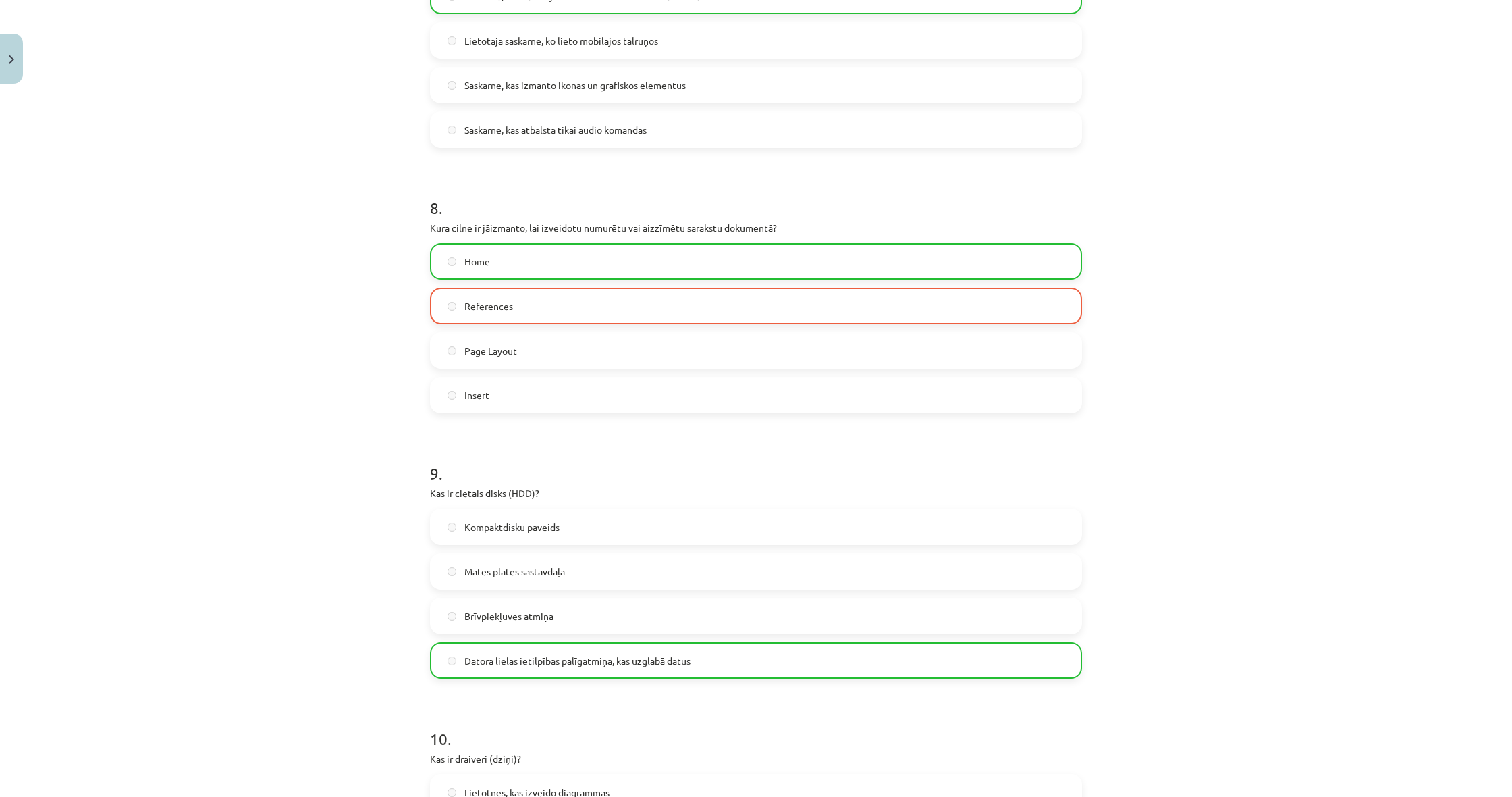
scroll to position [1969, 0]
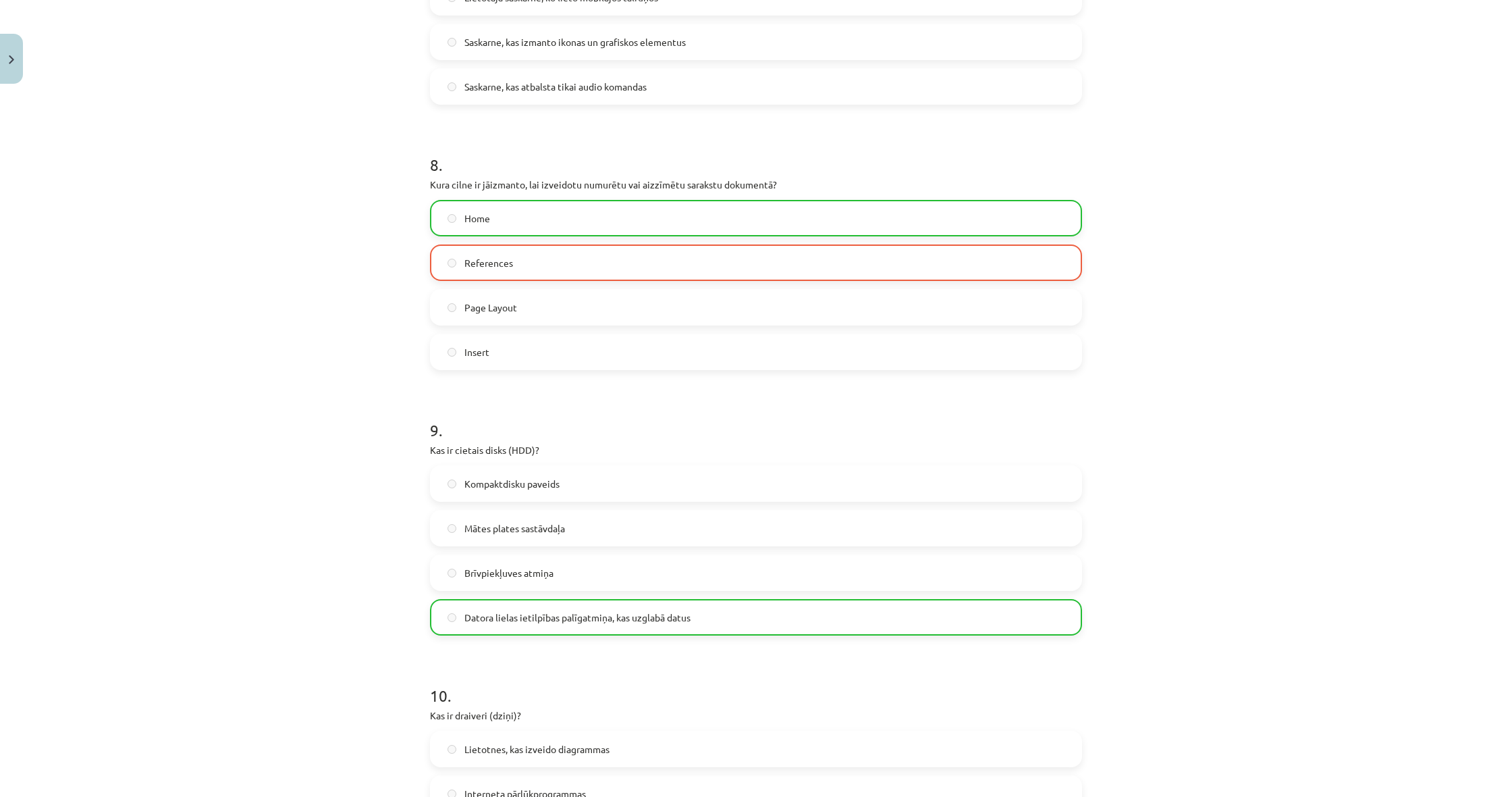
click at [574, 221] on label "Home" at bounding box center [756, 218] width 649 height 33
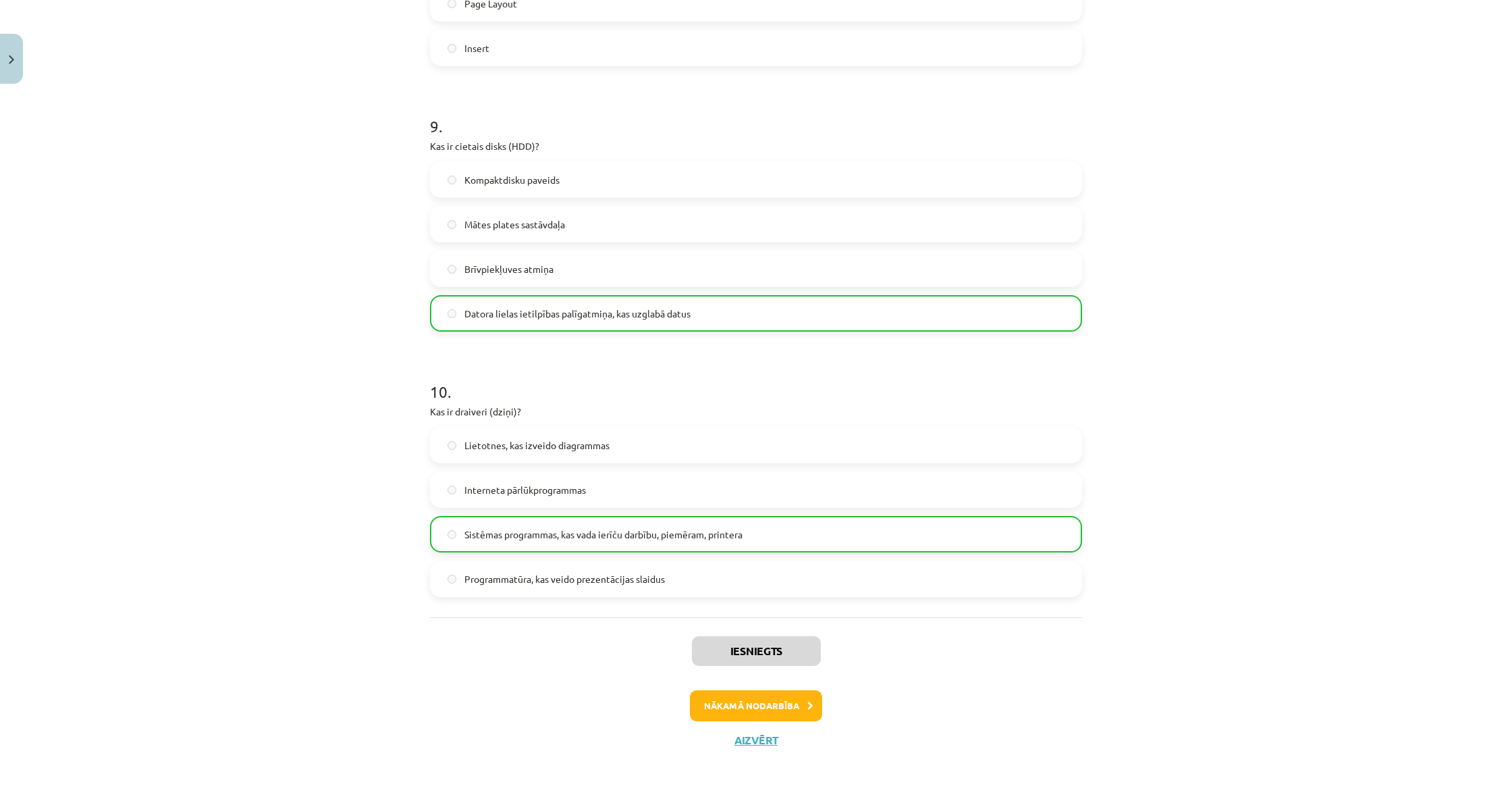
scroll to position [2274, 0]
click at [752, 703] on button "Nākamā nodarbība" at bounding box center [756, 705] width 132 height 31
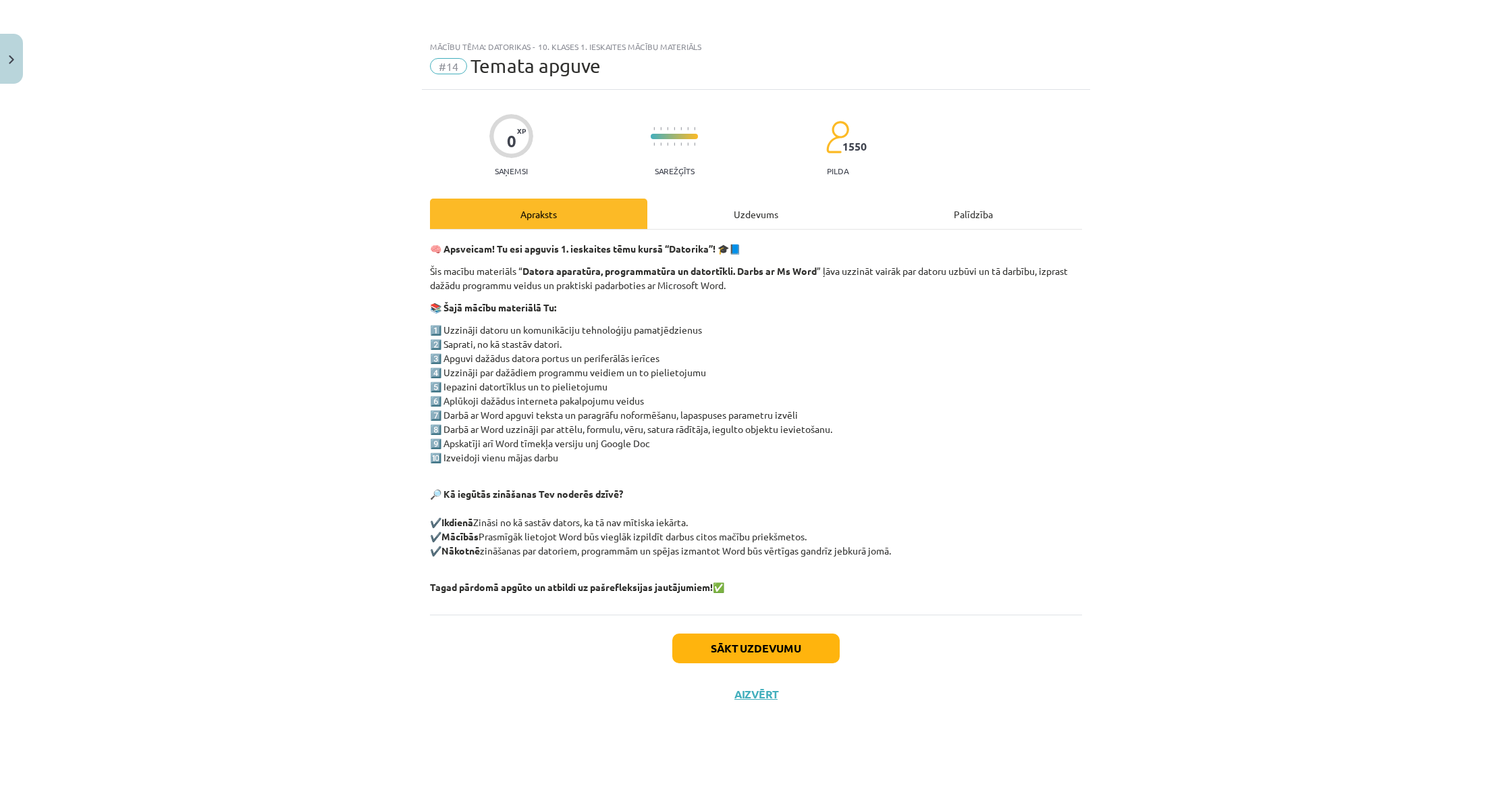
click at [229, 178] on div "Mācību tēma: Datorikas - 10. klases 1. ieskaites mācību materiāls #14 Temata ap…" at bounding box center [756, 398] width 1512 height 797
click at [196, 121] on div "Mācību tēma: Datorikas - 10. klases 1. ieskaites mācību materiāls #14 Temata ap…" at bounding box center [756, 398] width 1512 height 797
click at [15, 62] on button "Close" at bounding box center [11, 58] width 23 height 50
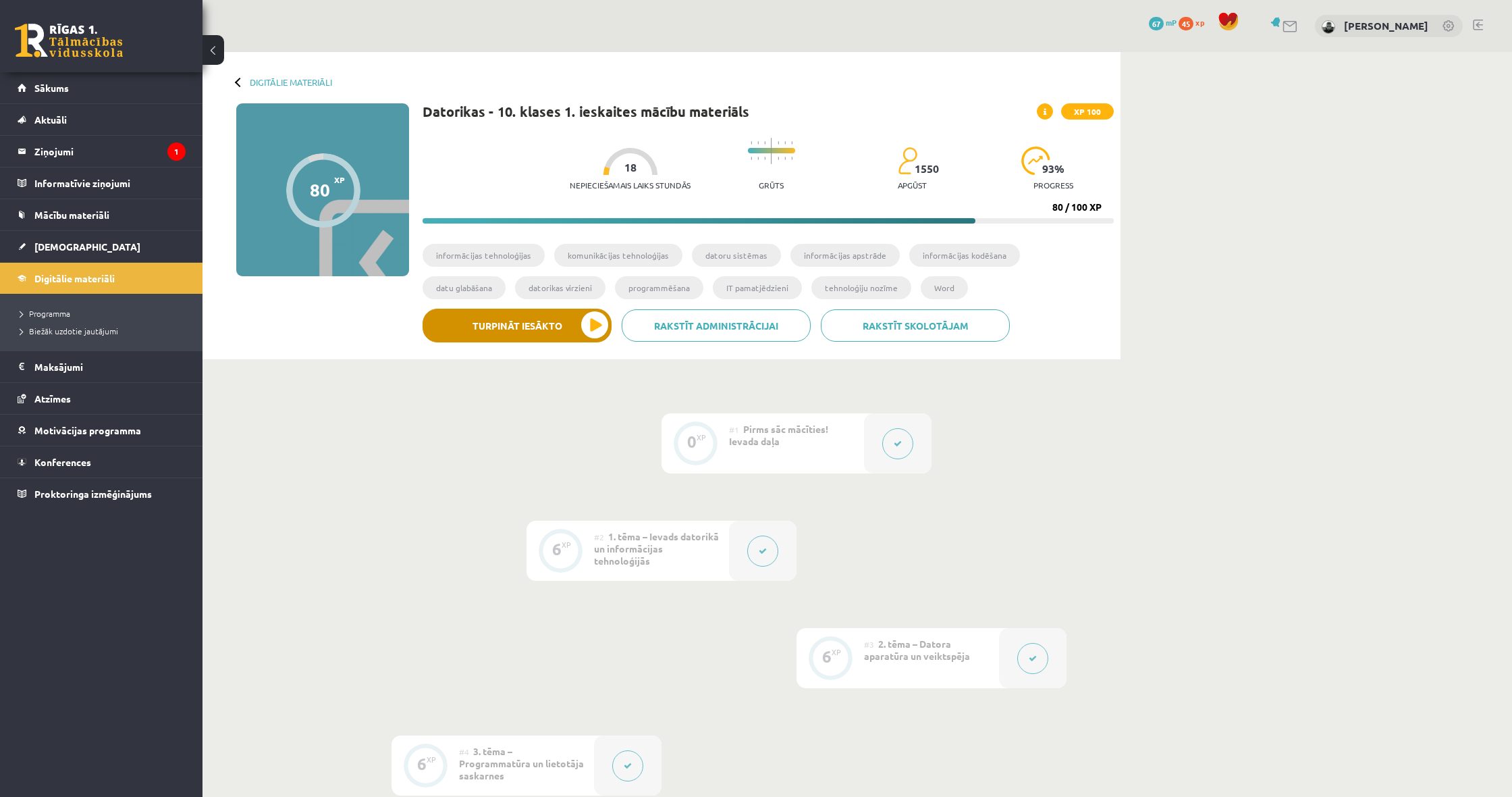
click at [559, 327] on button "Turpināt iesākto" at bounding box center [517, 325] width 189 height 33
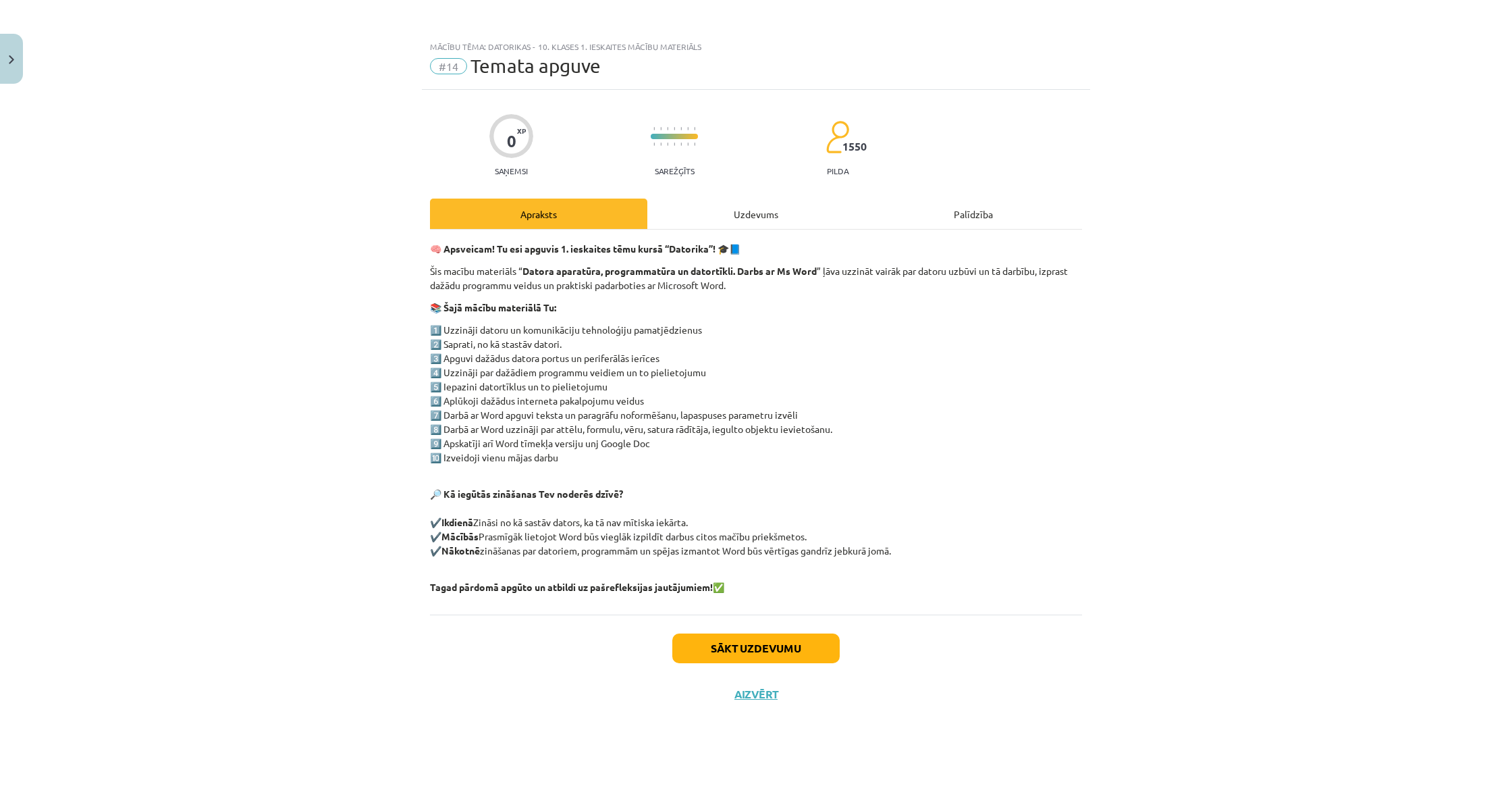
click at [780, 651] on button "Sākt uzdevumu" at bounding box center [756, 648] width 167 height 30
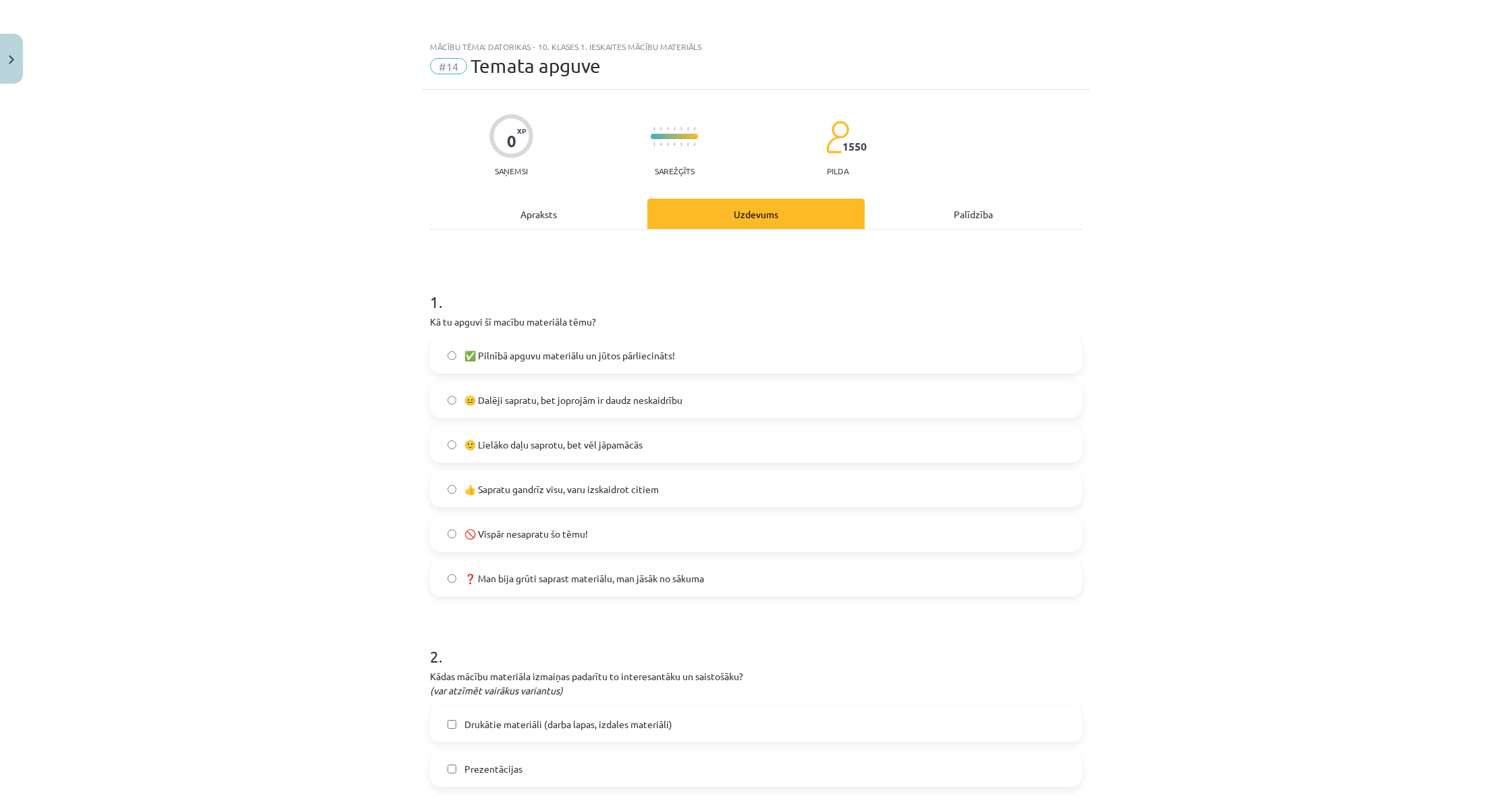
click at [508, 449] on span "🙂 Lielāko daļu saprotu, bet vēl jāpamācās" at bounding box center [553, 445] width 178 height 15
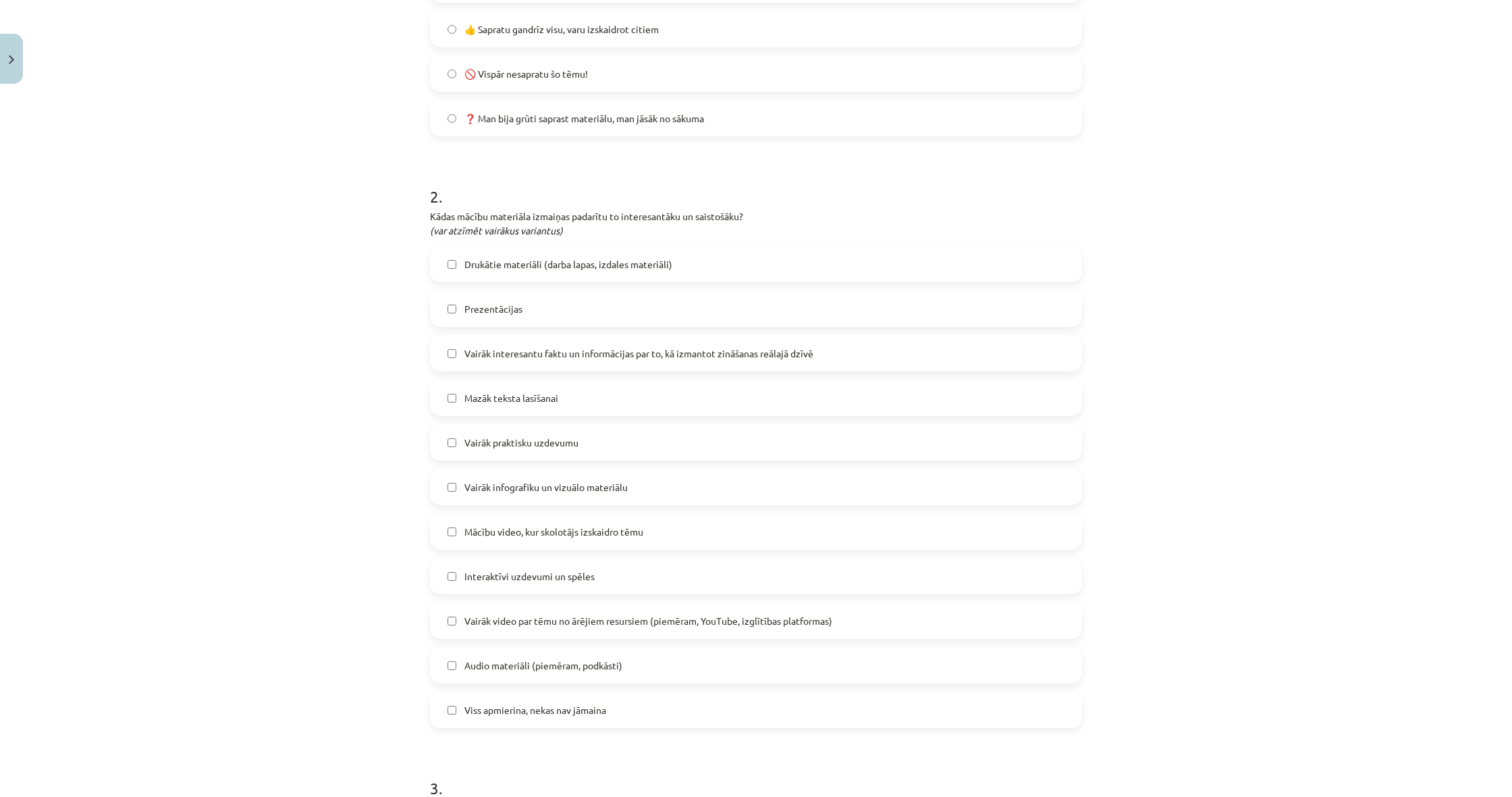
scroll to position [461, 0]
click at [556, 354] on span "Vairāk interesantu faktu un informācijas par to, kā izmantot zināšanas reālajā …" at bounding box center [638, 352] width 349 height 15
click at [529, 394] on span "Mazāk teksta lasīšanai" at bounding box center [511, 397] width 94 height 15
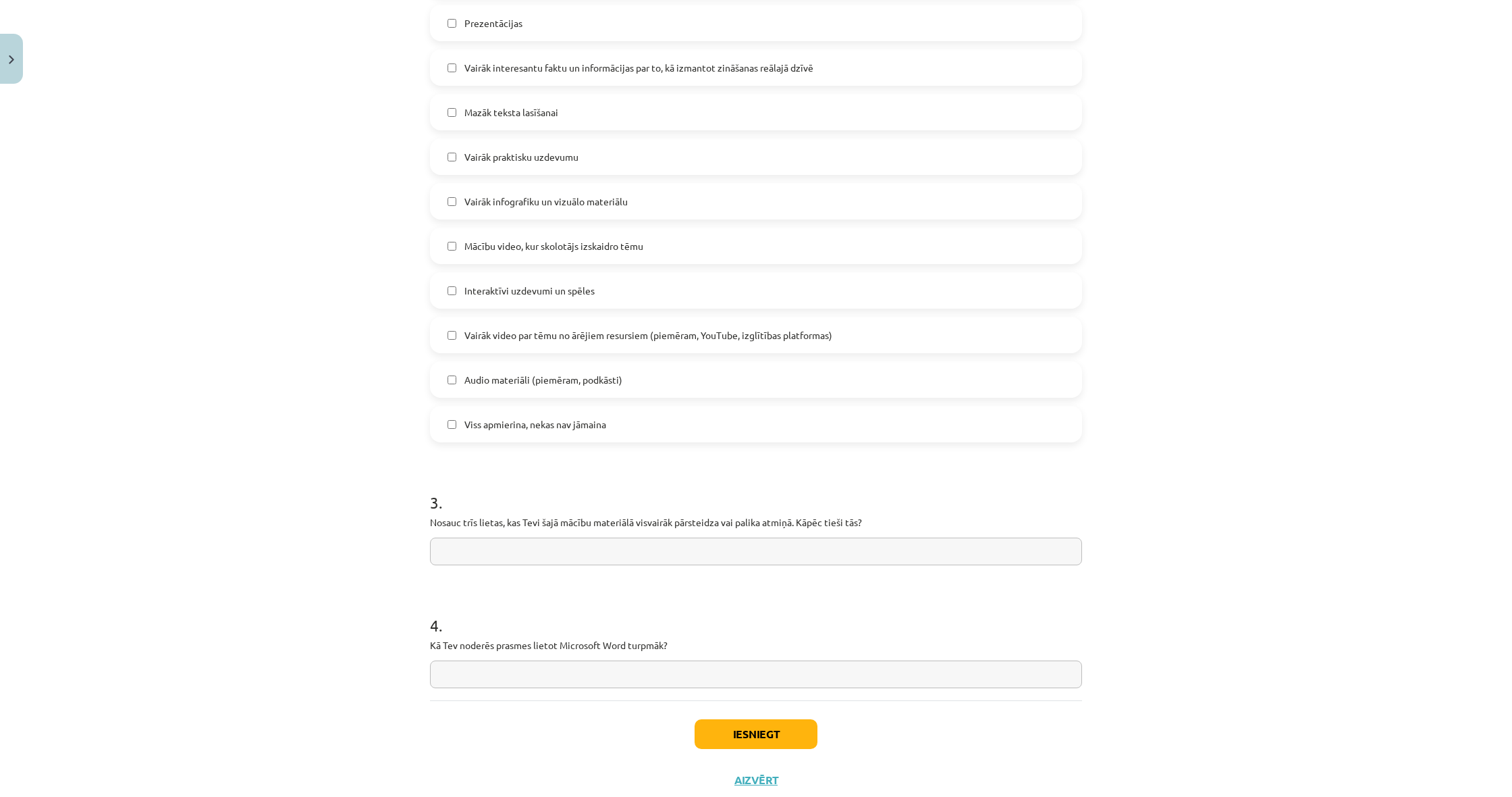
scroll to position [764, 0]
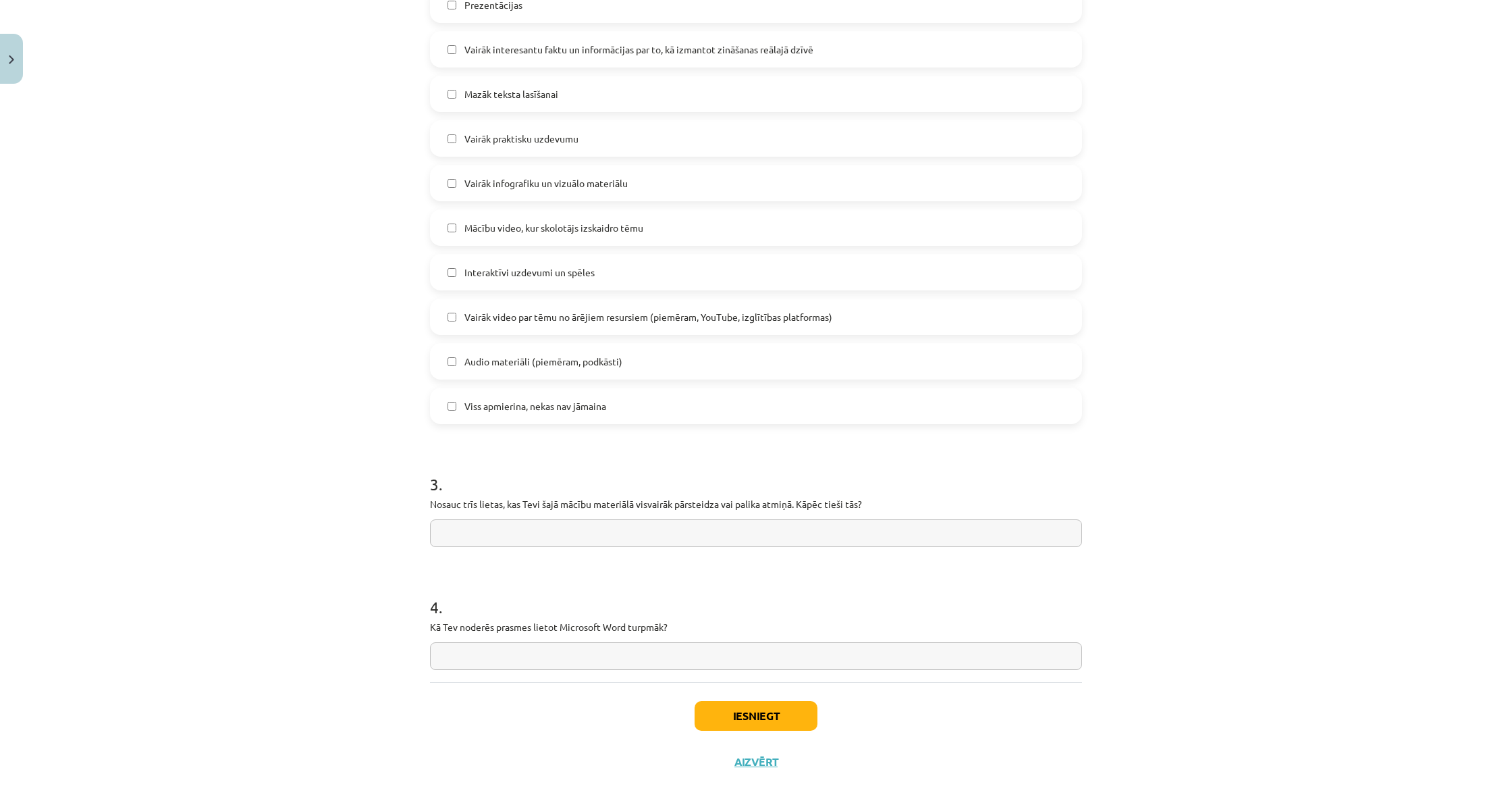
click at [498, 526] on input "text" at bounding box center [756, 533] width 652 height 27
click at [555, 649] on input "text" at bounding box center [756, 656] width 652 height 27
type input "**********"
drag, startPoint x: 487, startPoint y: 528, endPoint x: 497, endPoint y: 527, distance: 10.0
click at [487, 528] on input "text" at bounding box center [756, 533] width 652 height 27
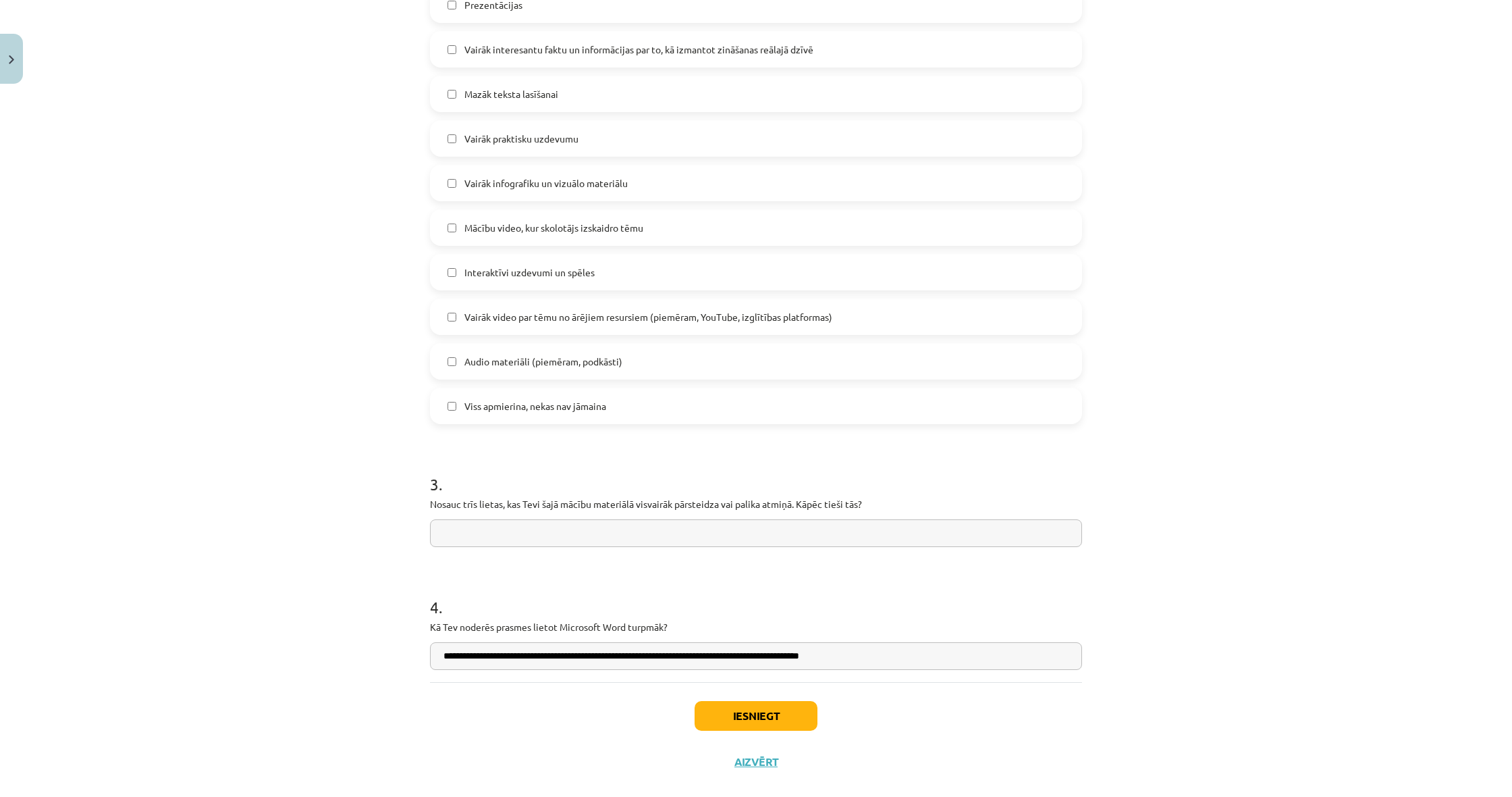
scroll to position [765, 0]
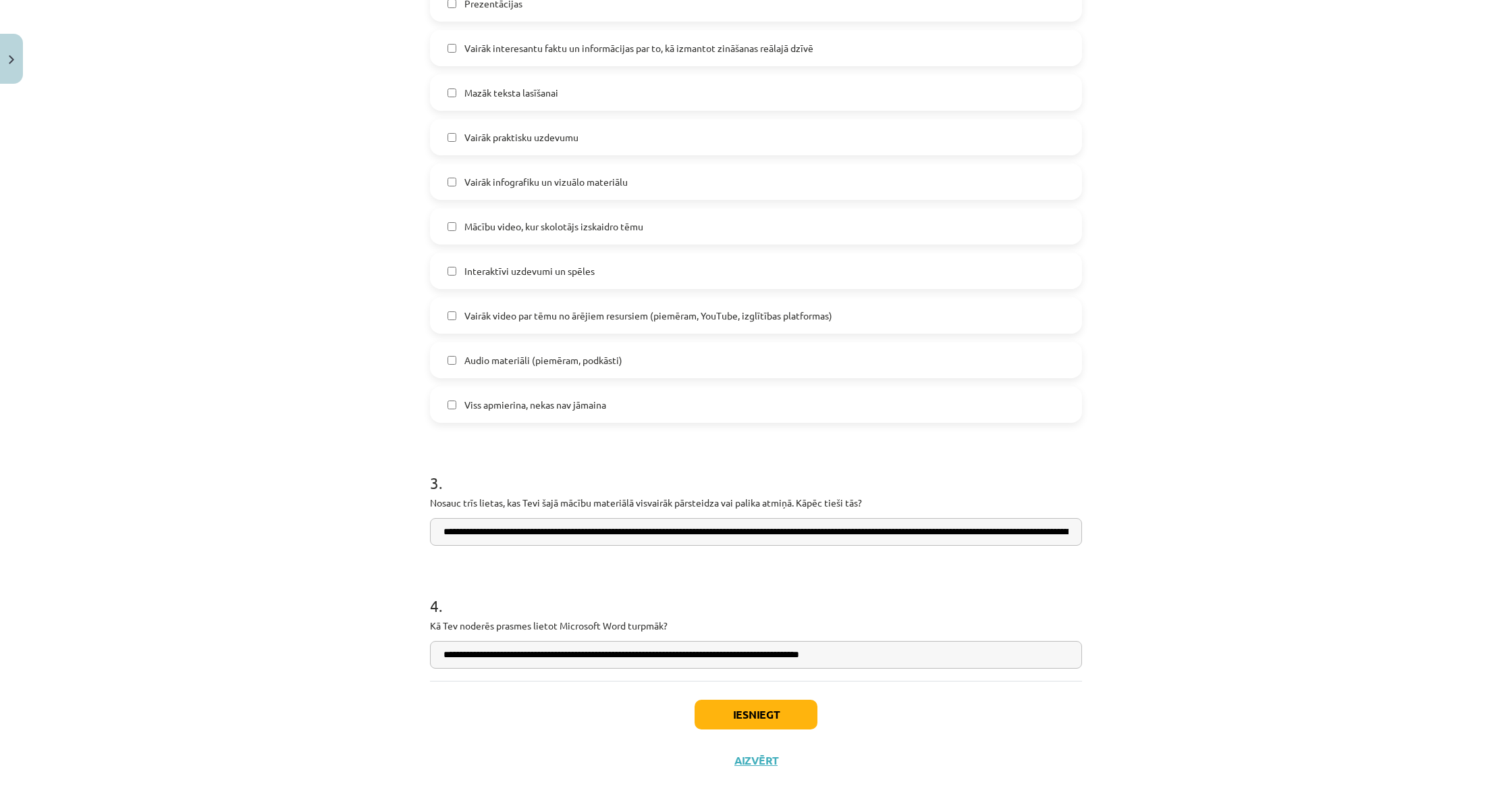
type input "**********"
click at [771, 715] on button "Iesniegt" at bounding box center [756, 714] width 123 height 30
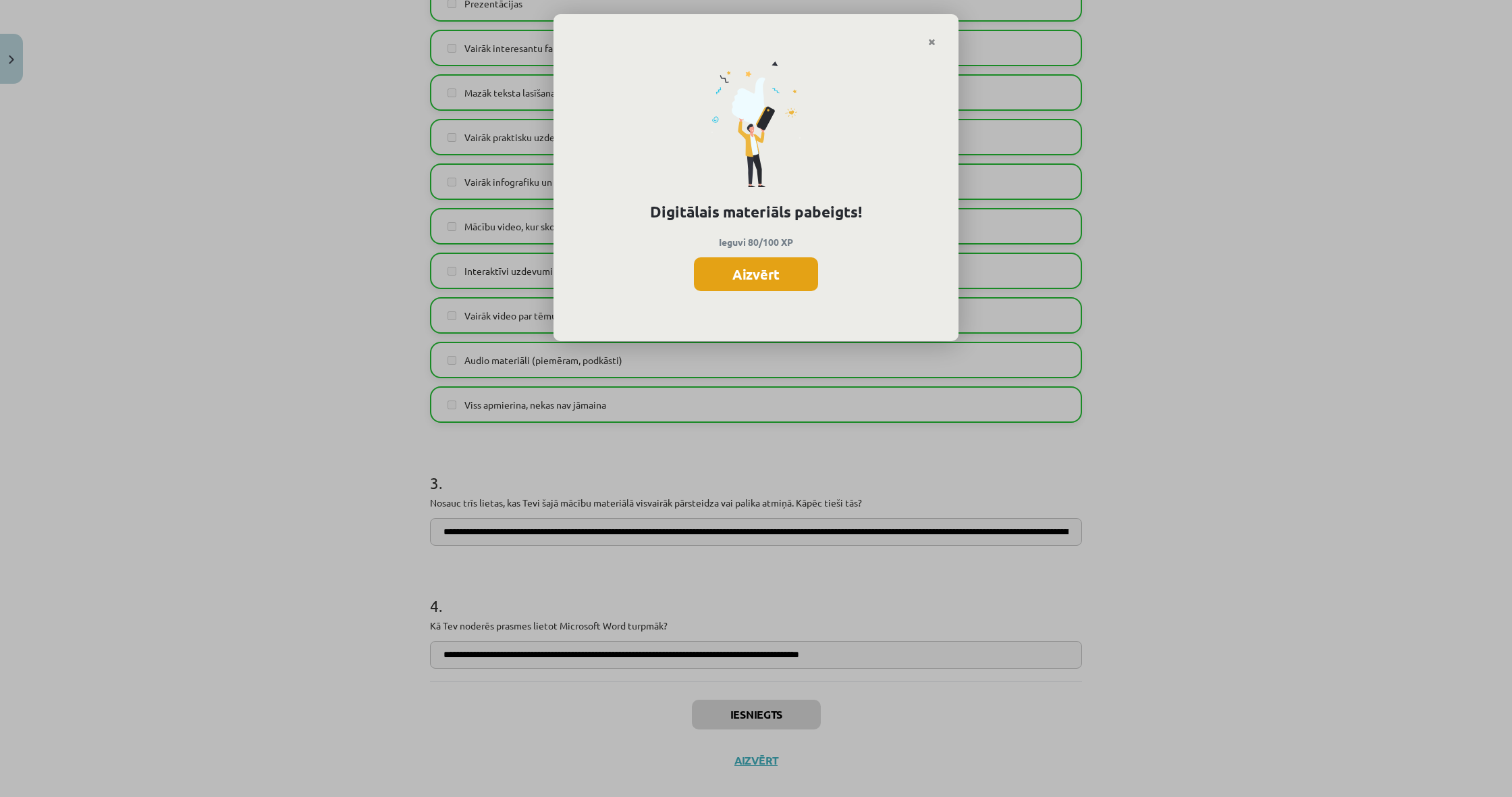
click at [737, 273] on button "Aizvērt" at bounding box center [756, 273] width 124 height 33
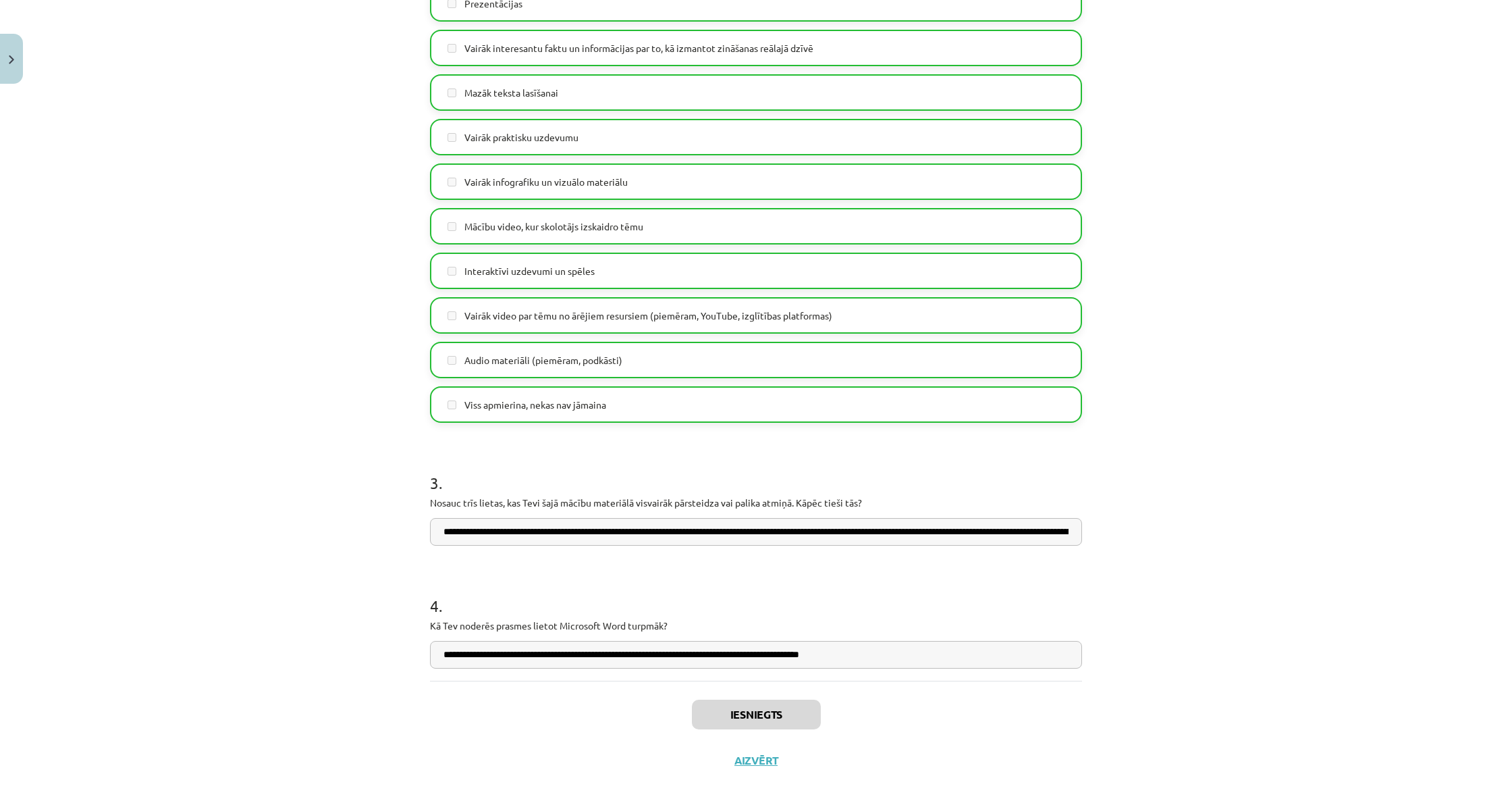
click at [753, 759] on button "Aizvērt" at bounding box center [756, 760] width 51 height 14
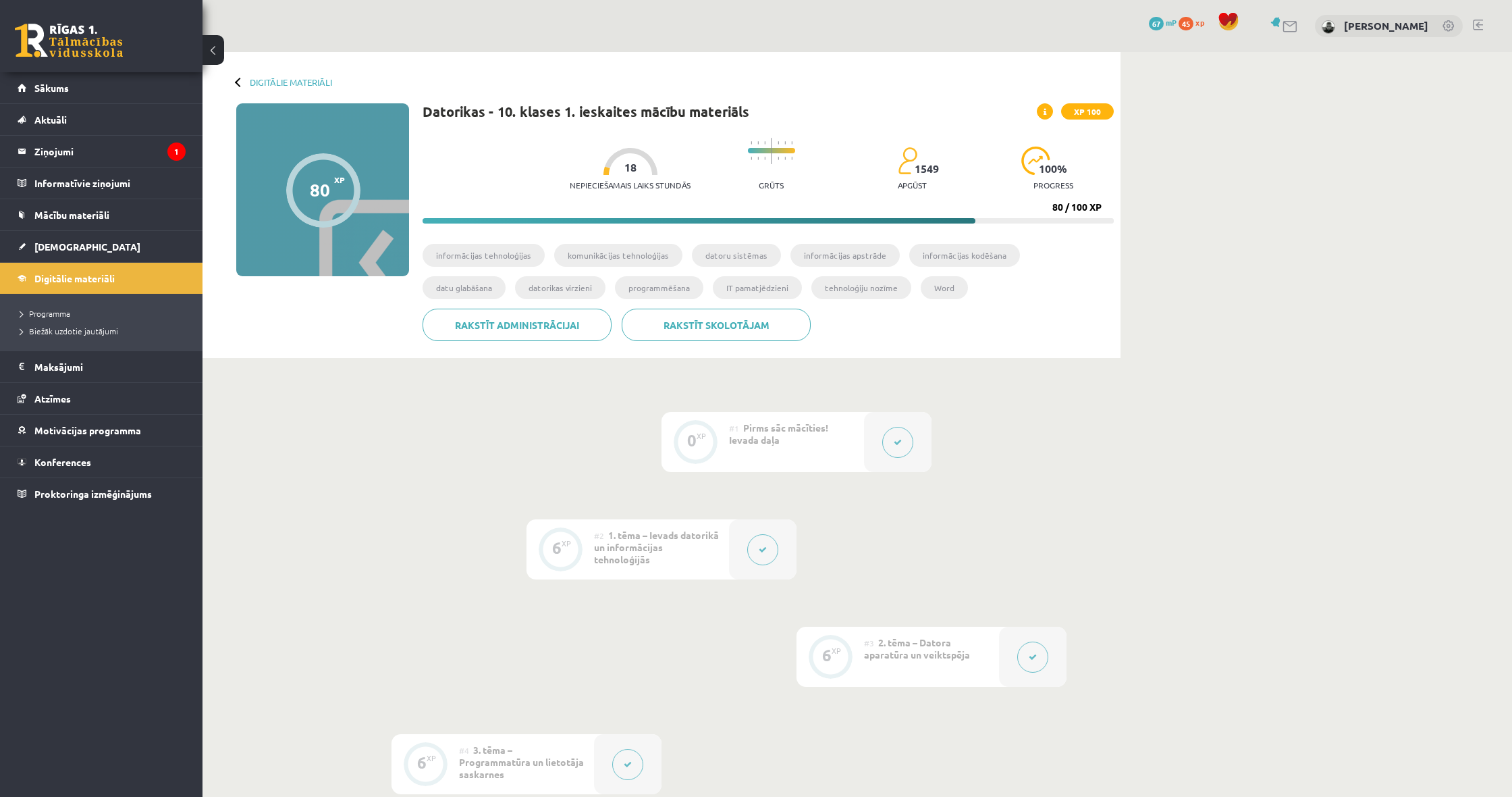
scroll to position [0, 0]
click at [145, 150] on legend "Ziņojumi 1" at bounding box center [110, 151] width 152 height 31
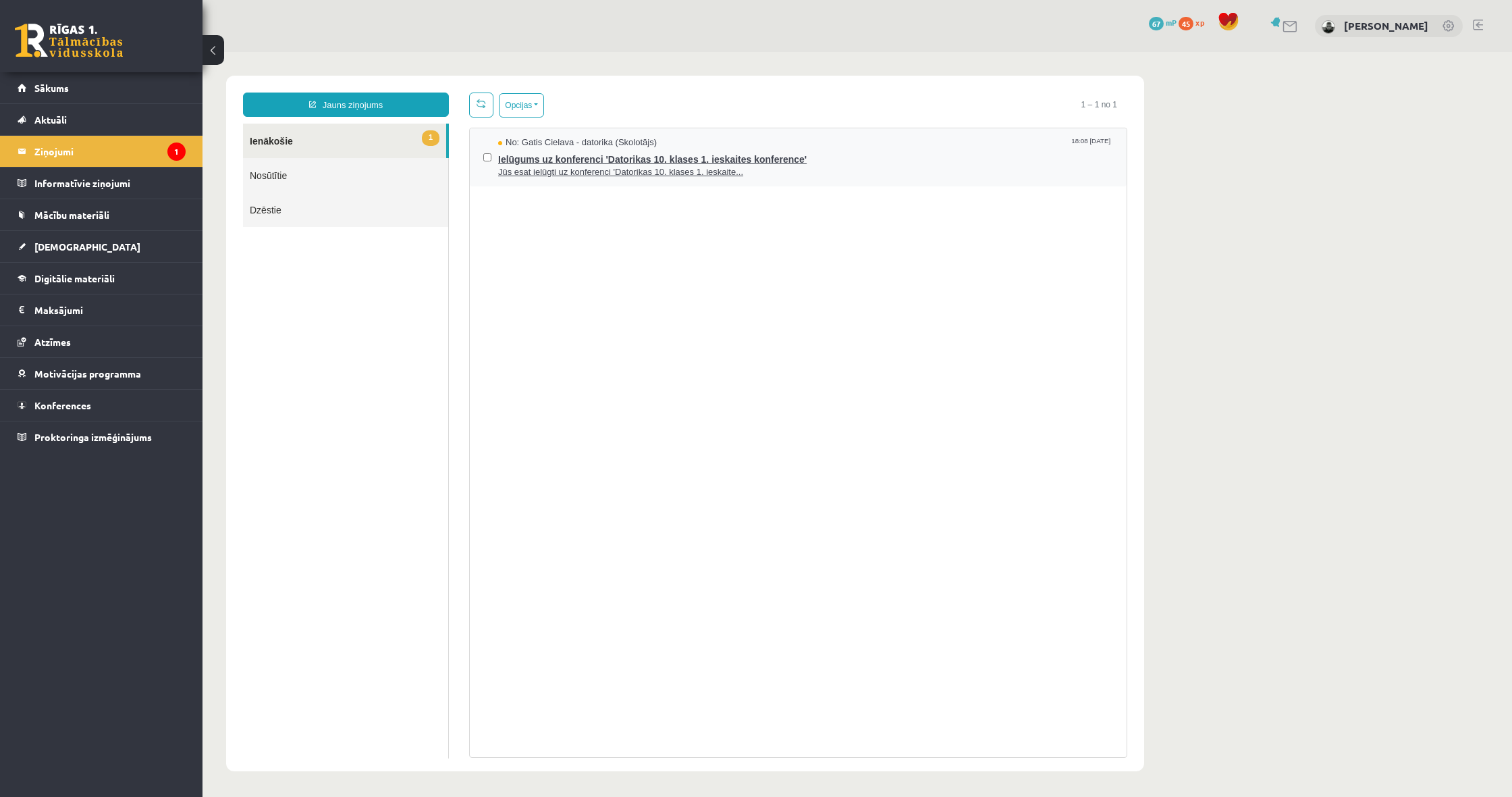
click at [599, 174] on span "Jūs esat ielūgti uz konferenci 'Datorikas 10. klases 1. ieskaite..." at bounding box center [806, 172] width 615 height 13
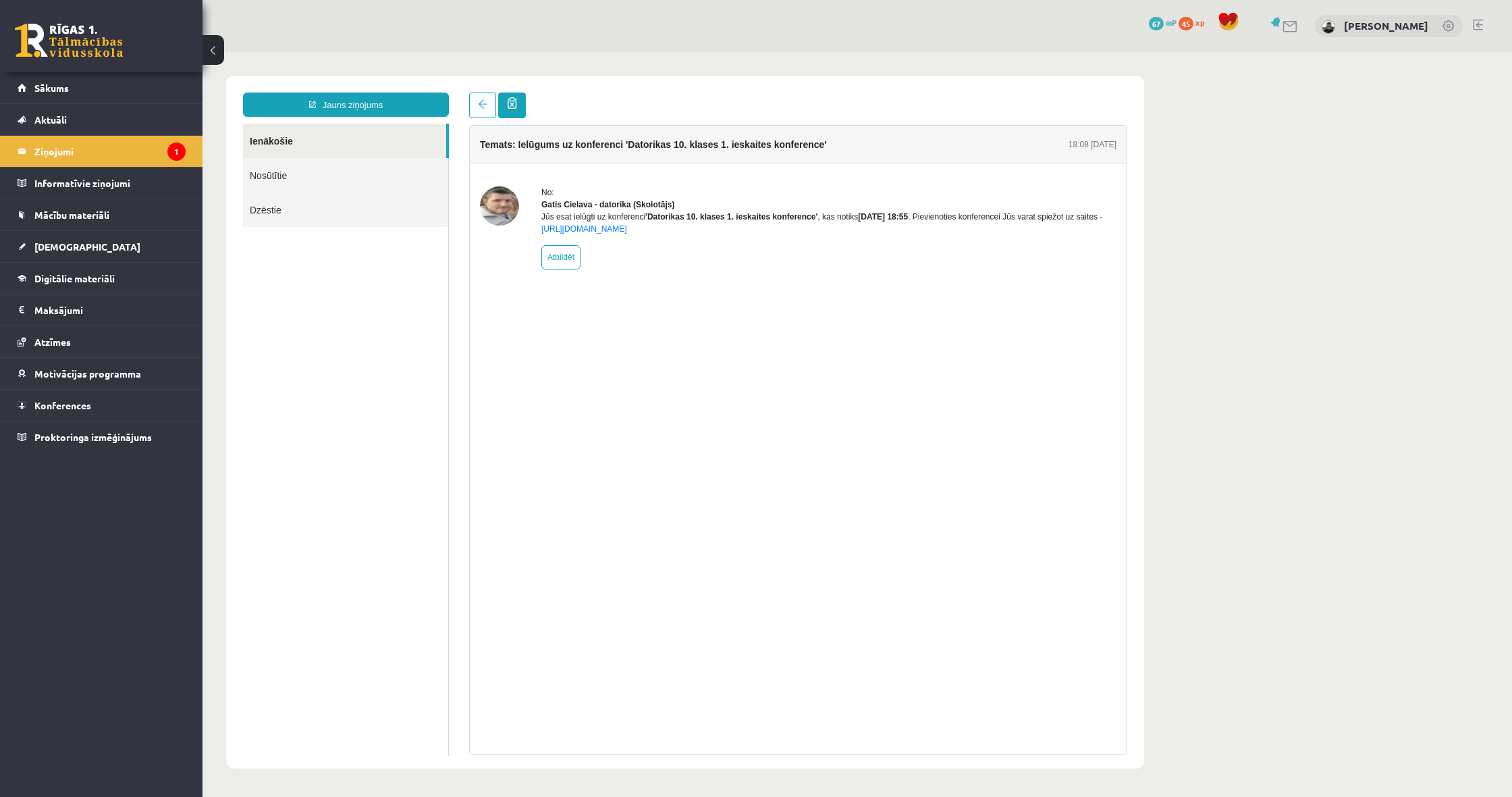
click at [521, 106] on link at bounding box center [512, 105] width 27 height 26
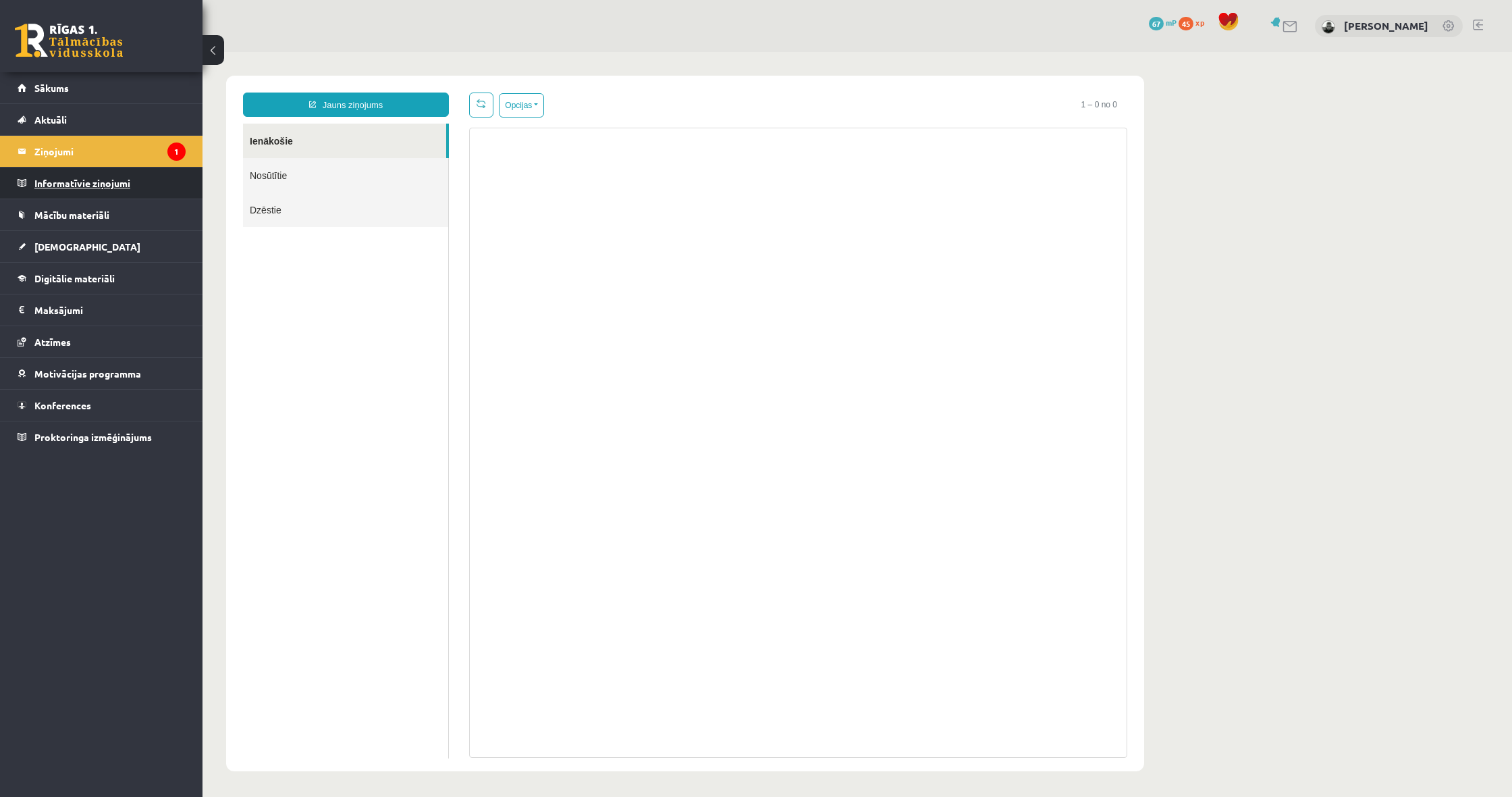
click at [126, 182] on legend "Informatīvie ziņojumi 0" at bounding box center [110, 183] width 152 height 31
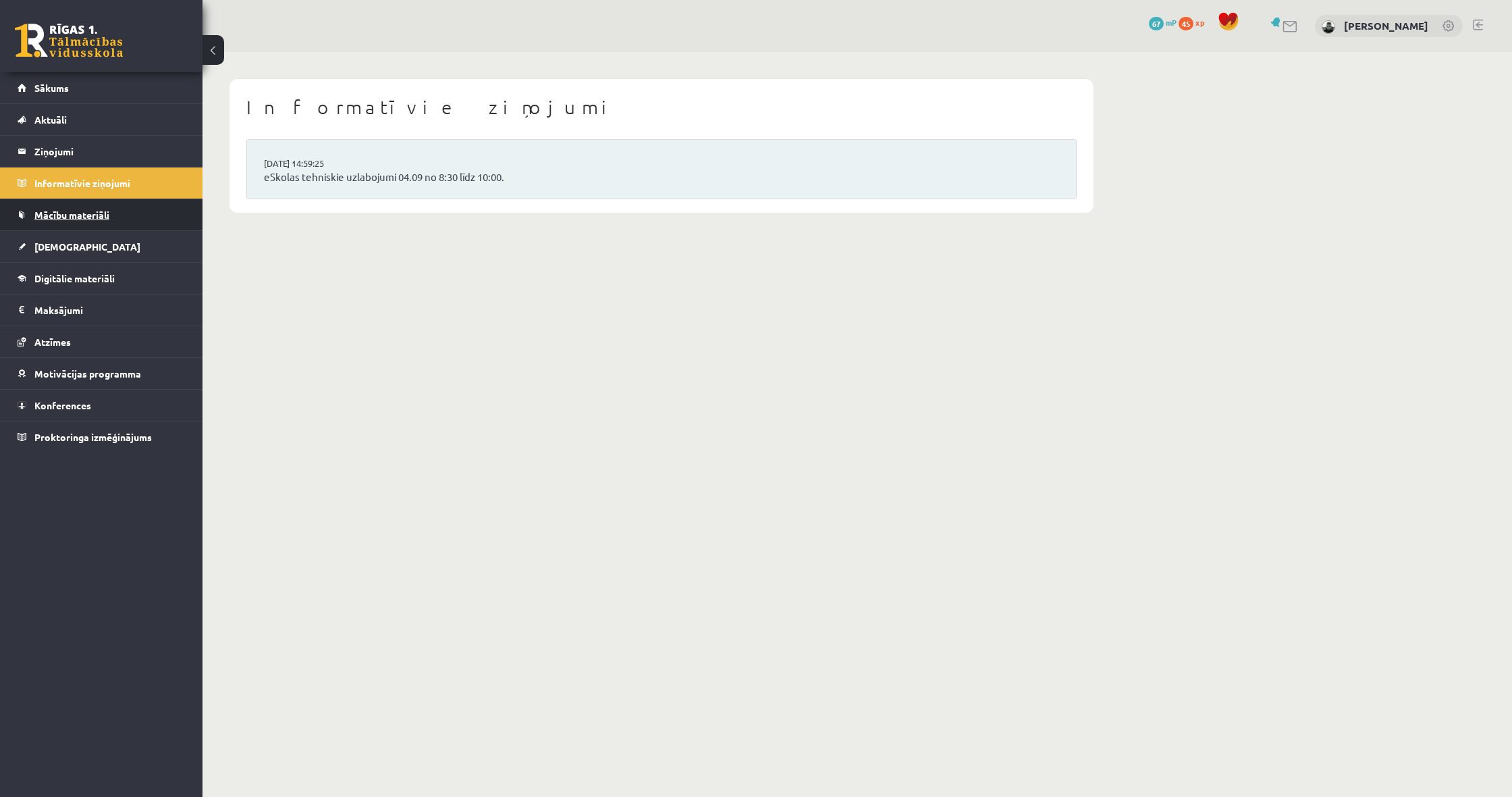
click at [166, 218] on link "Mācību materiāli" at bounding box center [101, 214] width 168 height 31
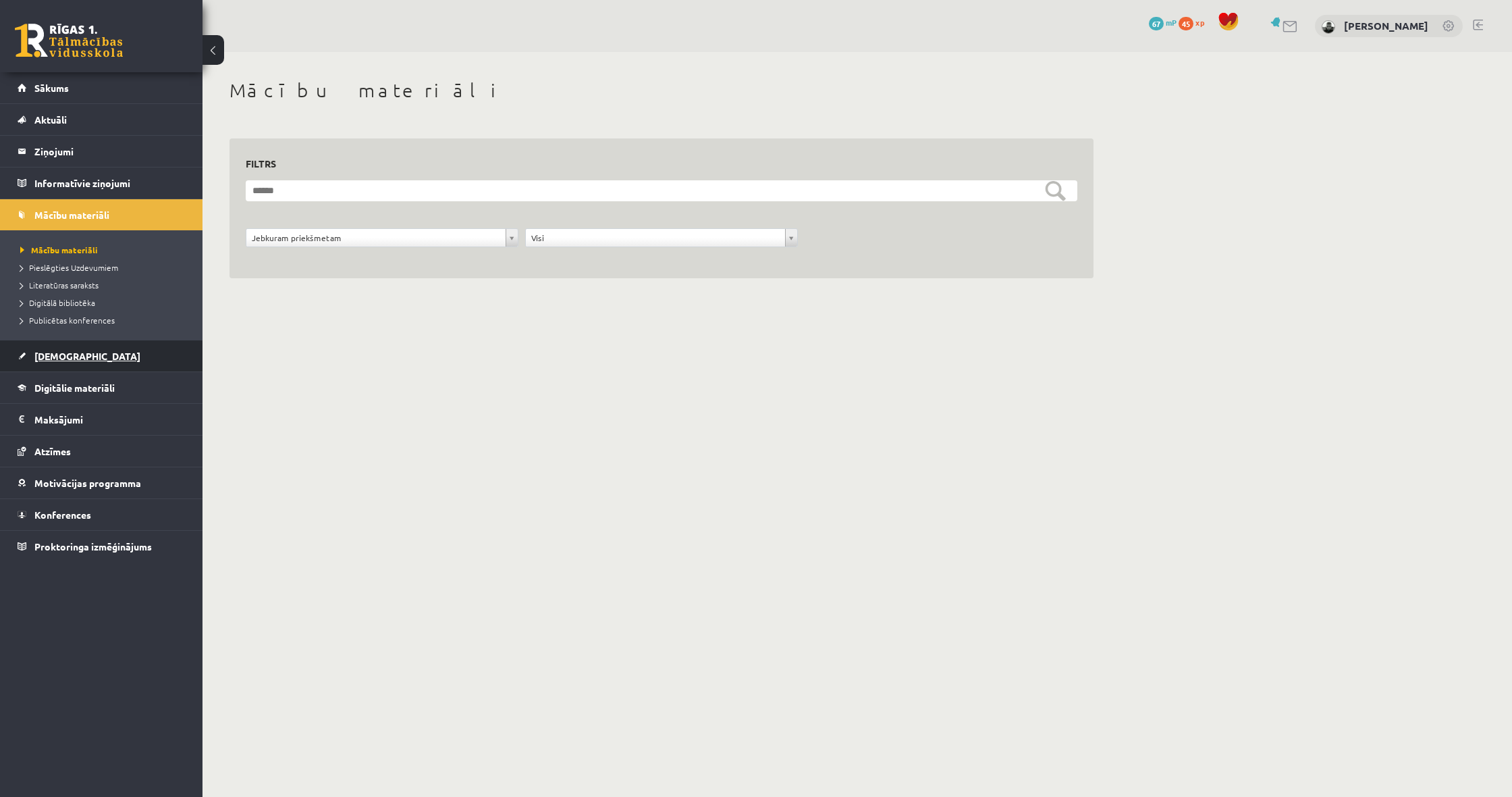
click at [65, 350] on link "[DEMOGRAPHIC_DATA]" at bounding box center [101, 356] width 168 height 31
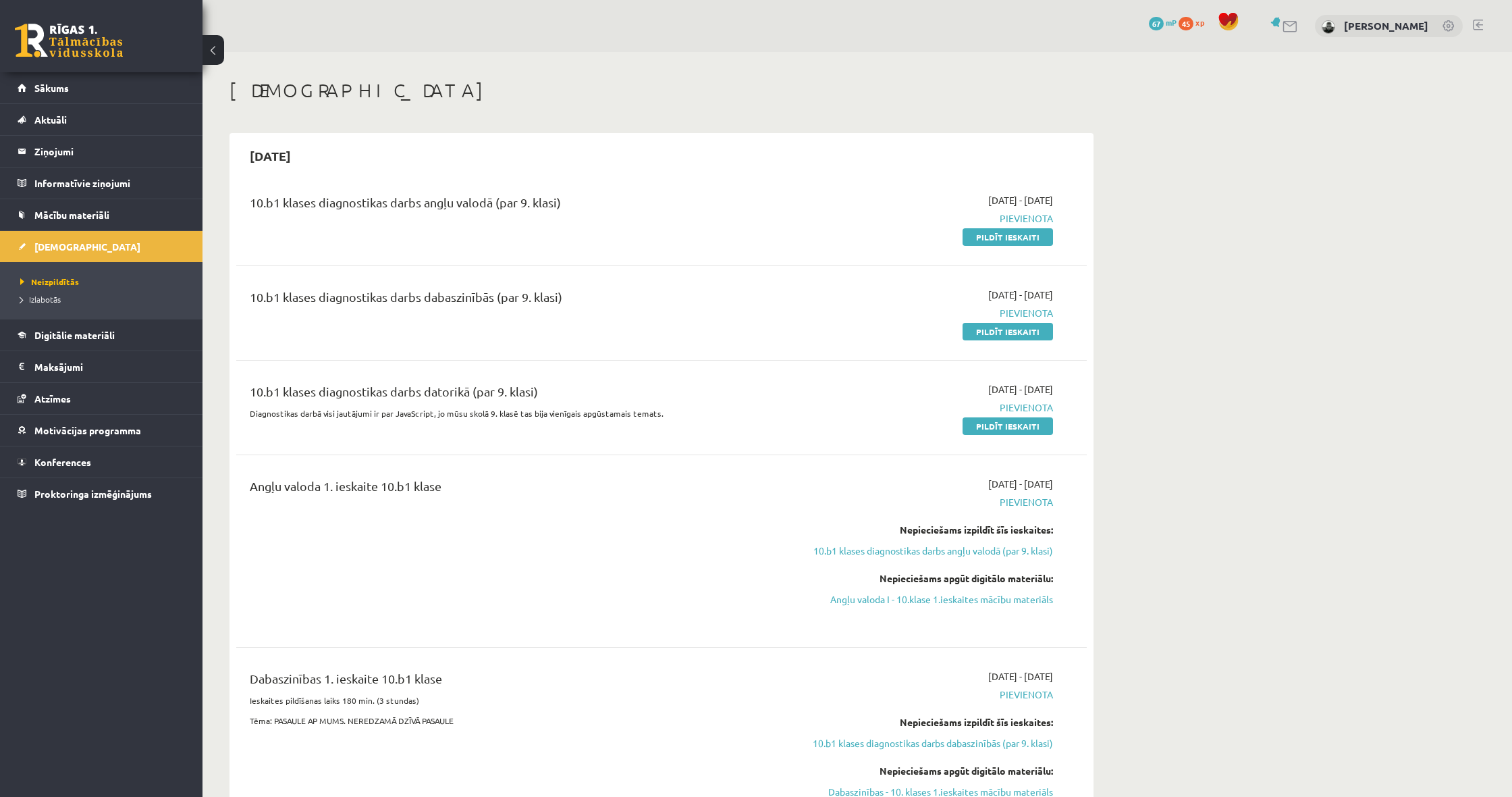
click at [1036, 405] on span "Pievienota" at bounding box center [925, 407] width 254 height 15
click at [185, 345] on link "Digitālie materiāli" at bounding box center [101, 335] width 168 height 31
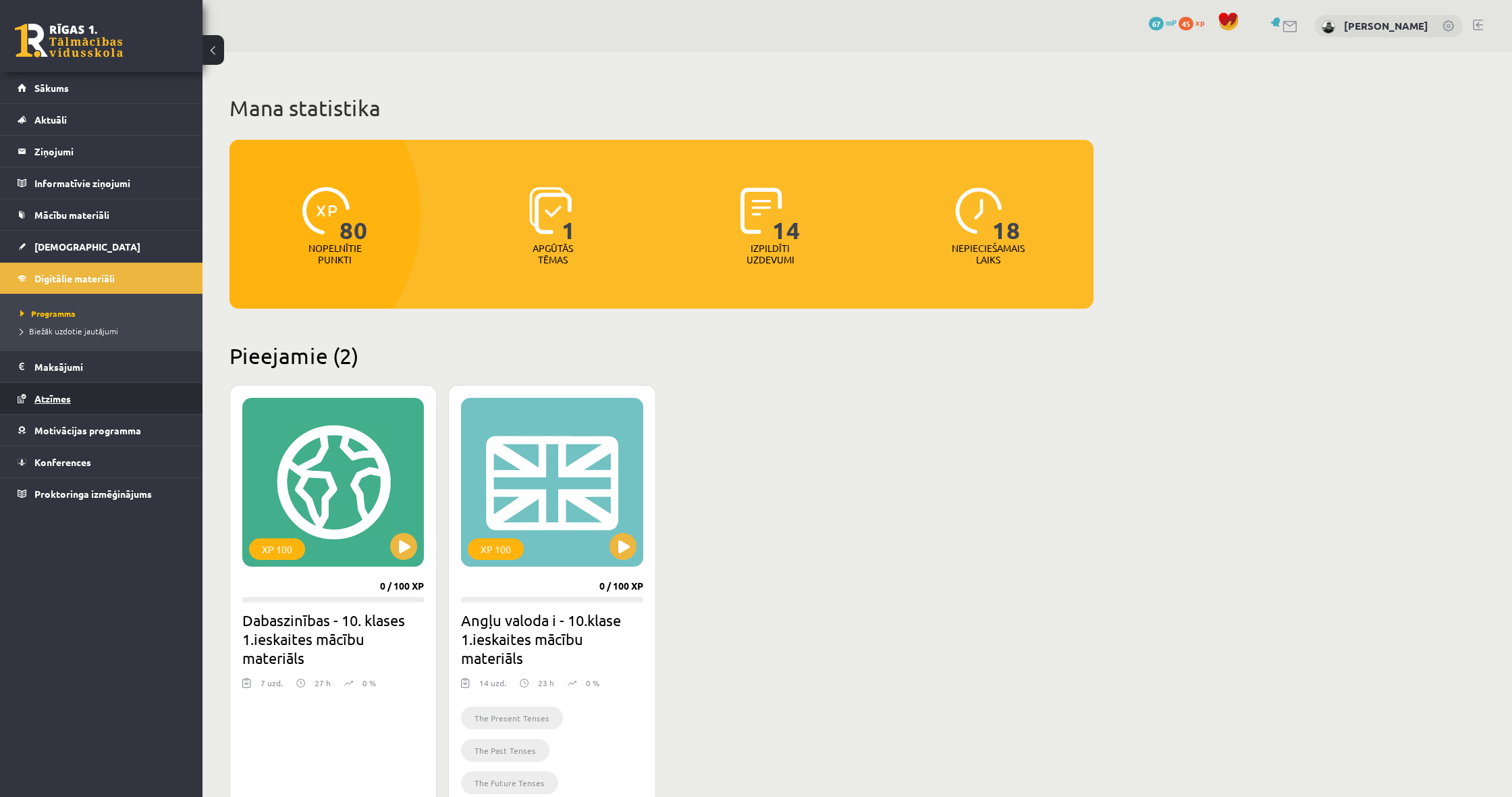
click at [118, 406] on link "Atzīmes" at bounding box center [101, 398] width 168 height 31
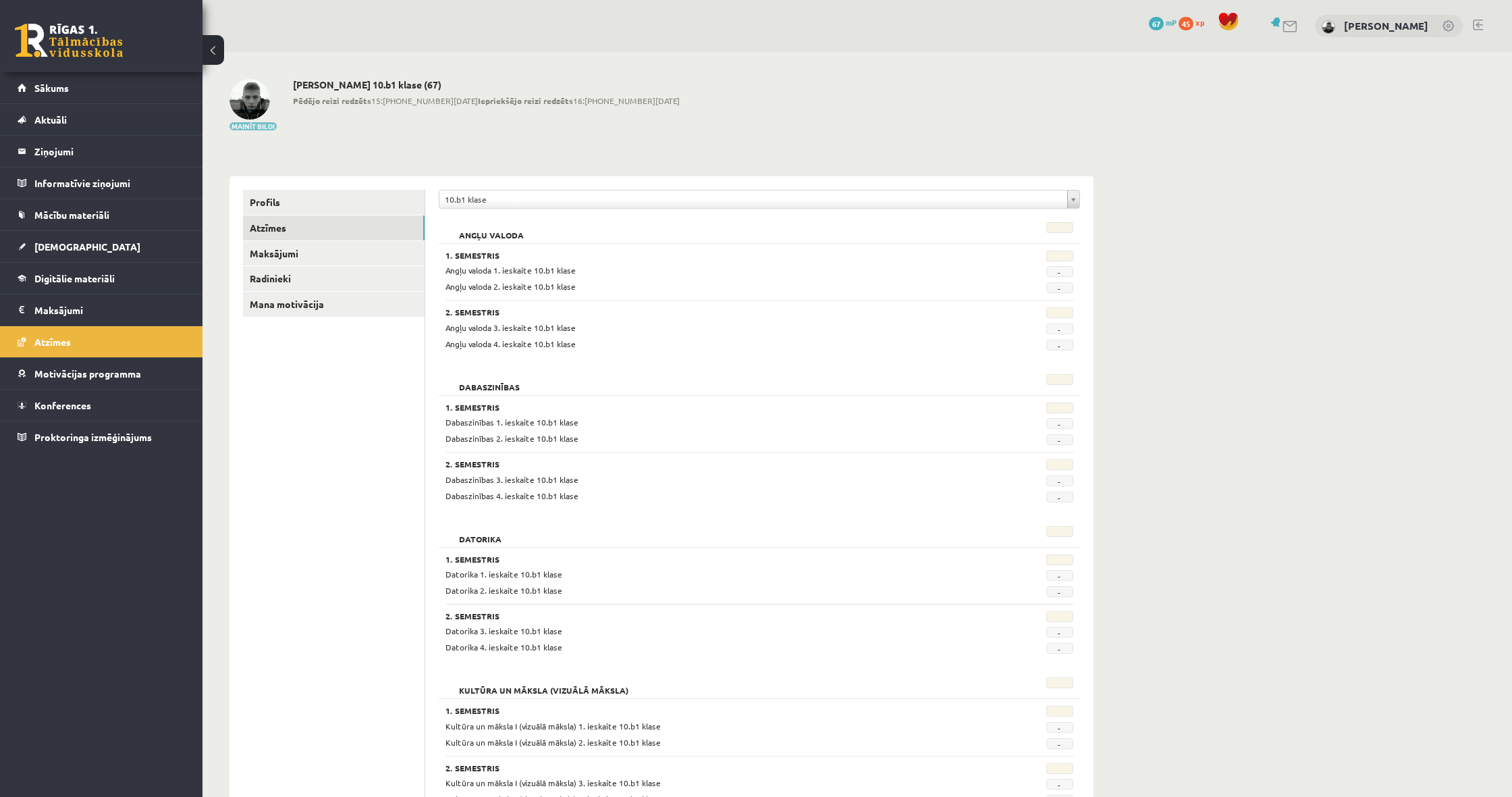
click at [273, 127] on button "Mainīt bildi" at bounding box center [253, 126] width 47 height 8
click at [374, 294] on link "Mana motivācija" at bounding box center [334, 303] width 182 height 25
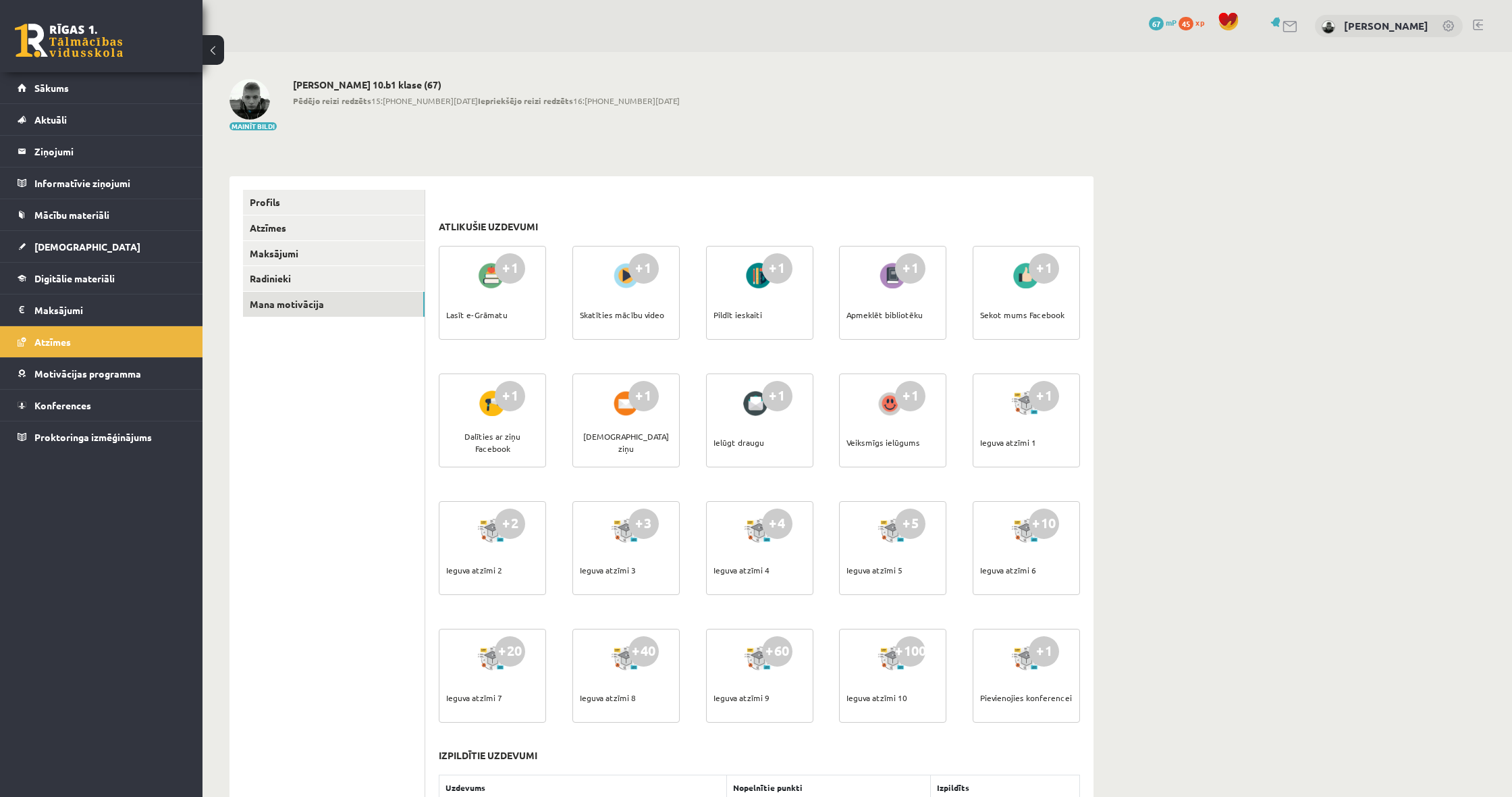
click at [646, 267] on div "+1" at bounding box center [643, 268] width 30 height 30
drag, startPoint x: 588, startPoint y: 273, endPoint x: 511, endPoint y: 271, distance: 77.0
click at [547, 274] on div "+1 Lasīt e-Grāmatu +1 Skatīties mācību video +1 Pildīt ieskaiti +1 Apmeklēt bib…" at bounding box center [759, 498] width 648 height 511
click at [507, 272] on div "+1" at bounding box center [510, 268] width 30 height 30
drag, startPoint x: 507, startPoint y: 272, endPoint x: 611, endPoint y: 314, distance: 112.2
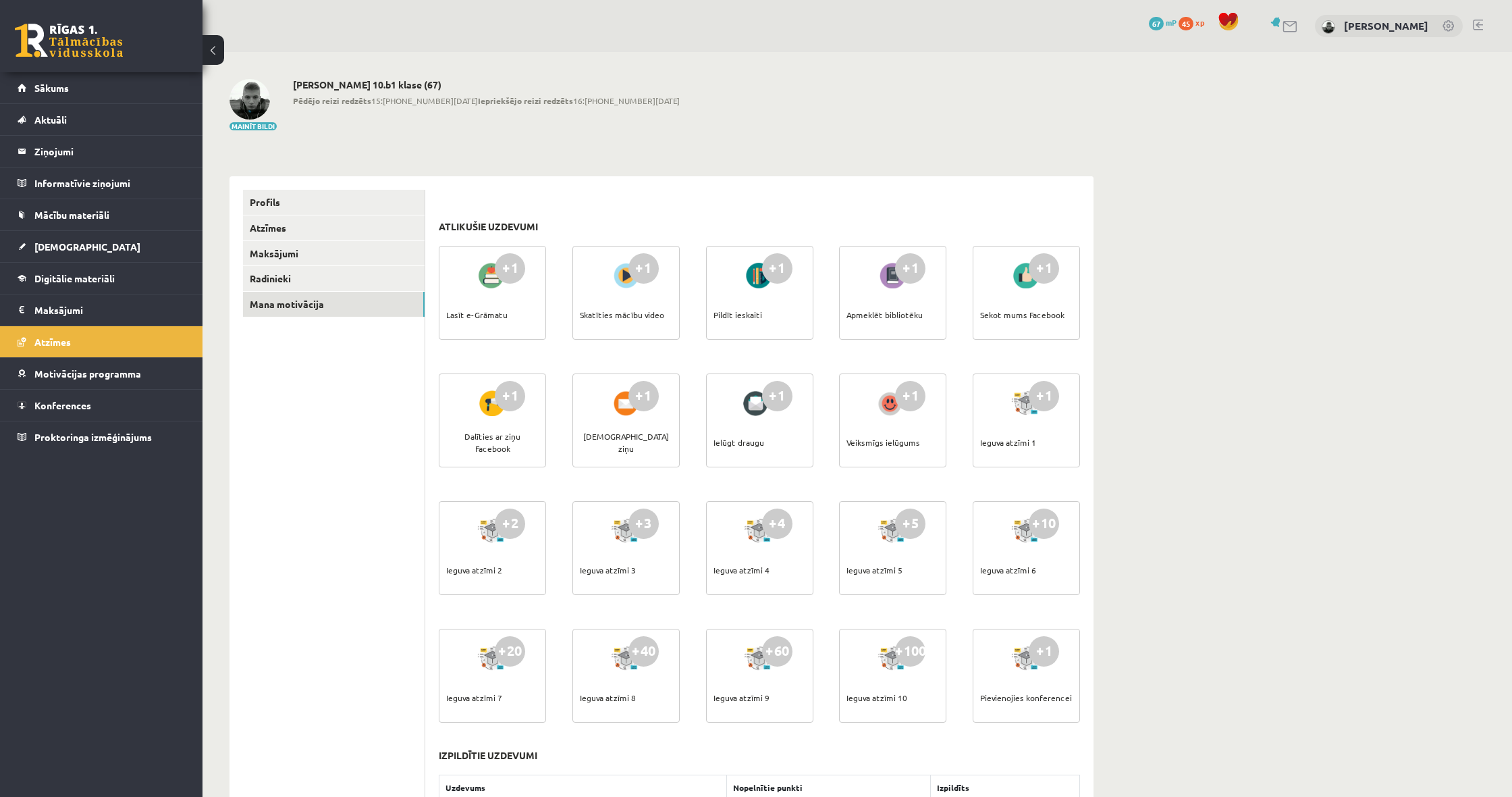
click at [532, 286] on div "+1 Lasīt e-Grāmatu" at bounding box center [492, 293] width 107 height 94
drag, startPoint x: 611, startPoint y: 314, endPoint x: 822, endPoint y: 339, distance: 212.5
click at [782, 333] on div "+1 Lasīt e-Grāmatu +1 Skatīties mācību video +1 Pildīt ieskaiti +1 Apmeklēt bib…" at bounding box center [759, 498] width 648 height 511
drag, startPoint x: 822, startPoint y: 339, endPoint x: 916, endPoint y: 524, distance: 207.5
click at [914, 526] on div "+1 Lasīt e-Grāmatu +1 Skatīties mācību video +1 Pildīt ieskaiti +1 Apmeklēt bib…" at bounding box center [759, 498] width 648 height 511
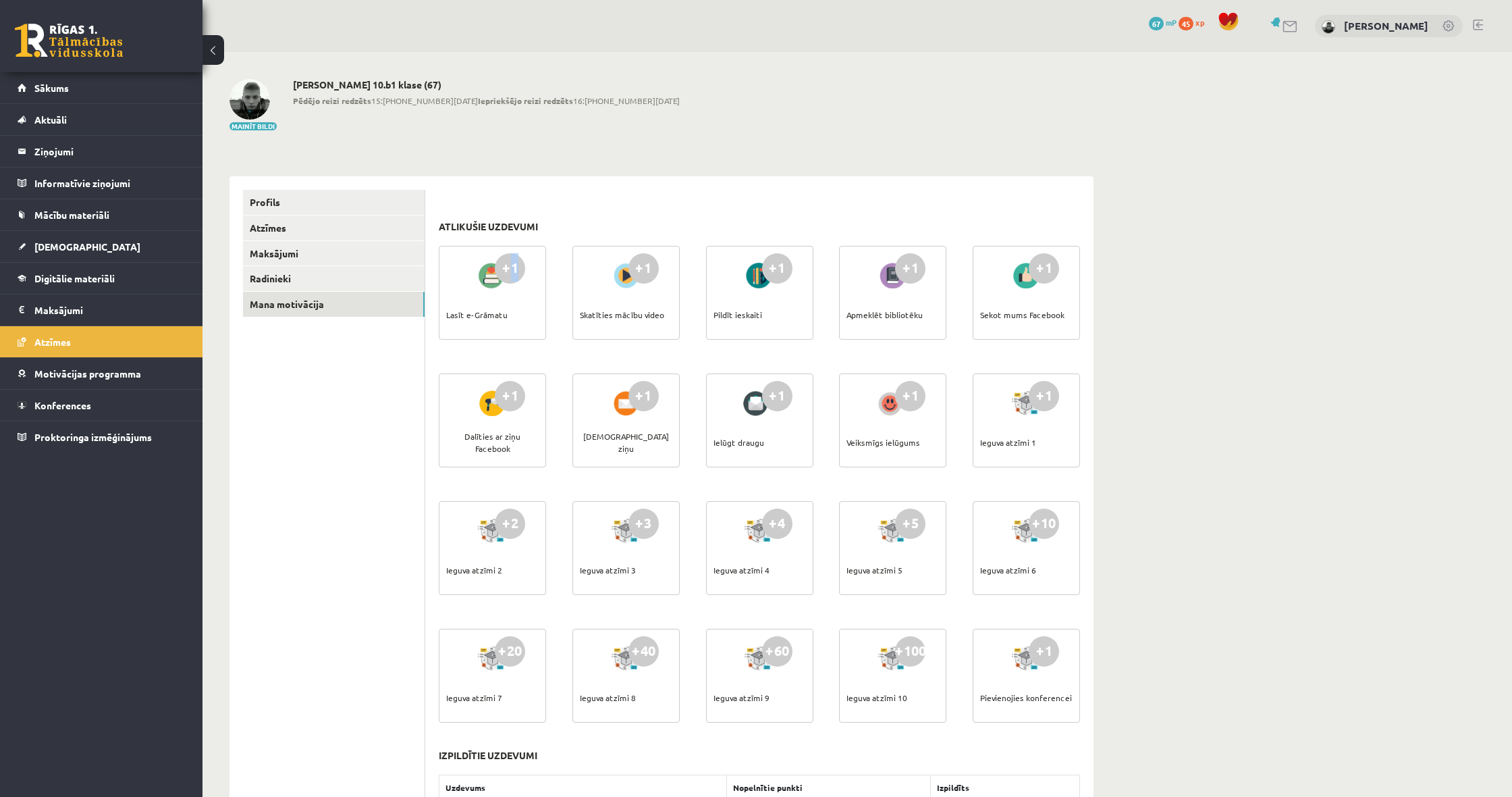
click at [96, 282] on span "Digitālie materiāli" at bounding box center [75, 279] width 81 height 12
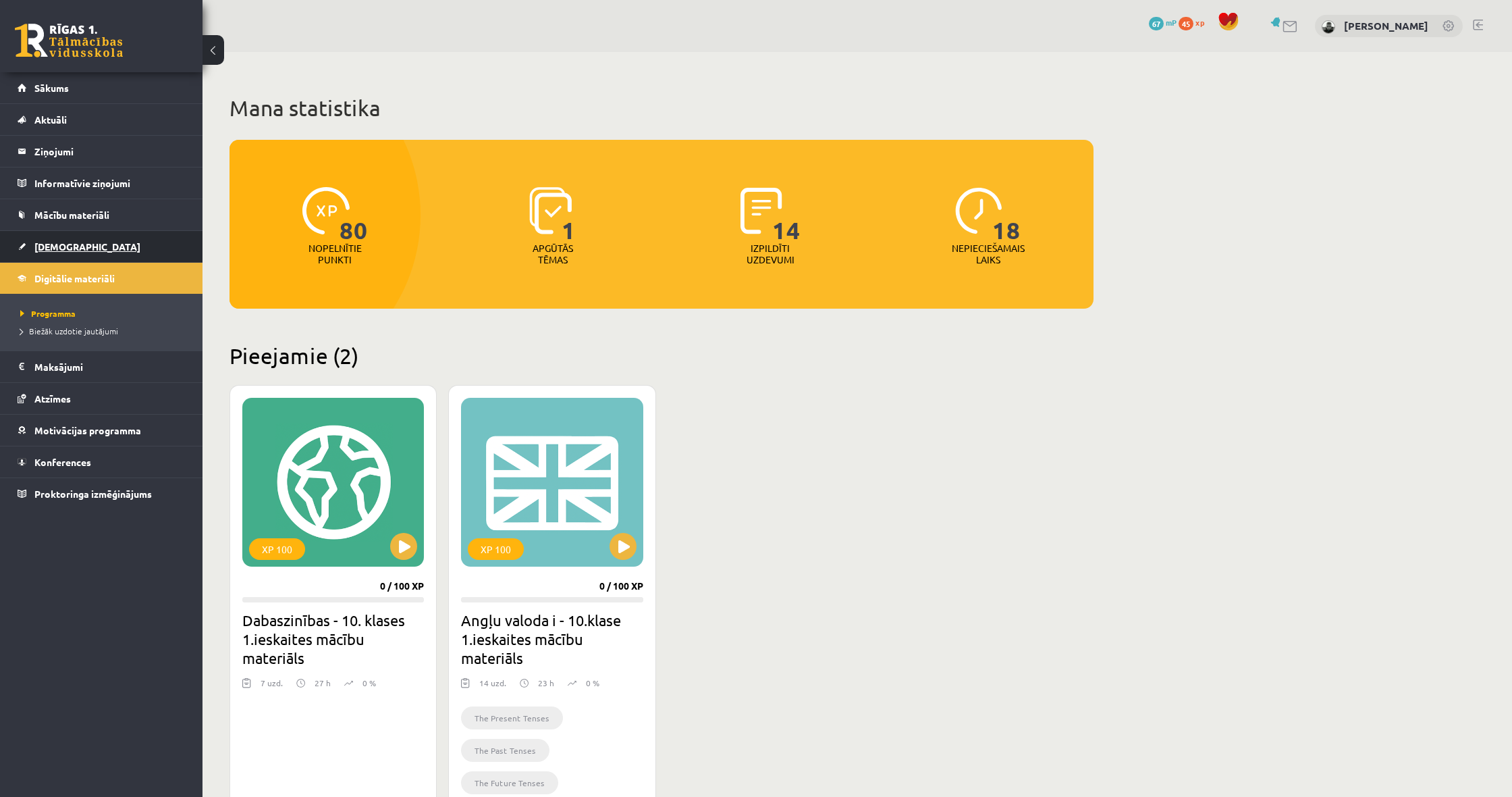
click at [96, 247] on link "[DEMOGRAPHIC_DATA]" at bounding box center [101, 246] width 168 height 31
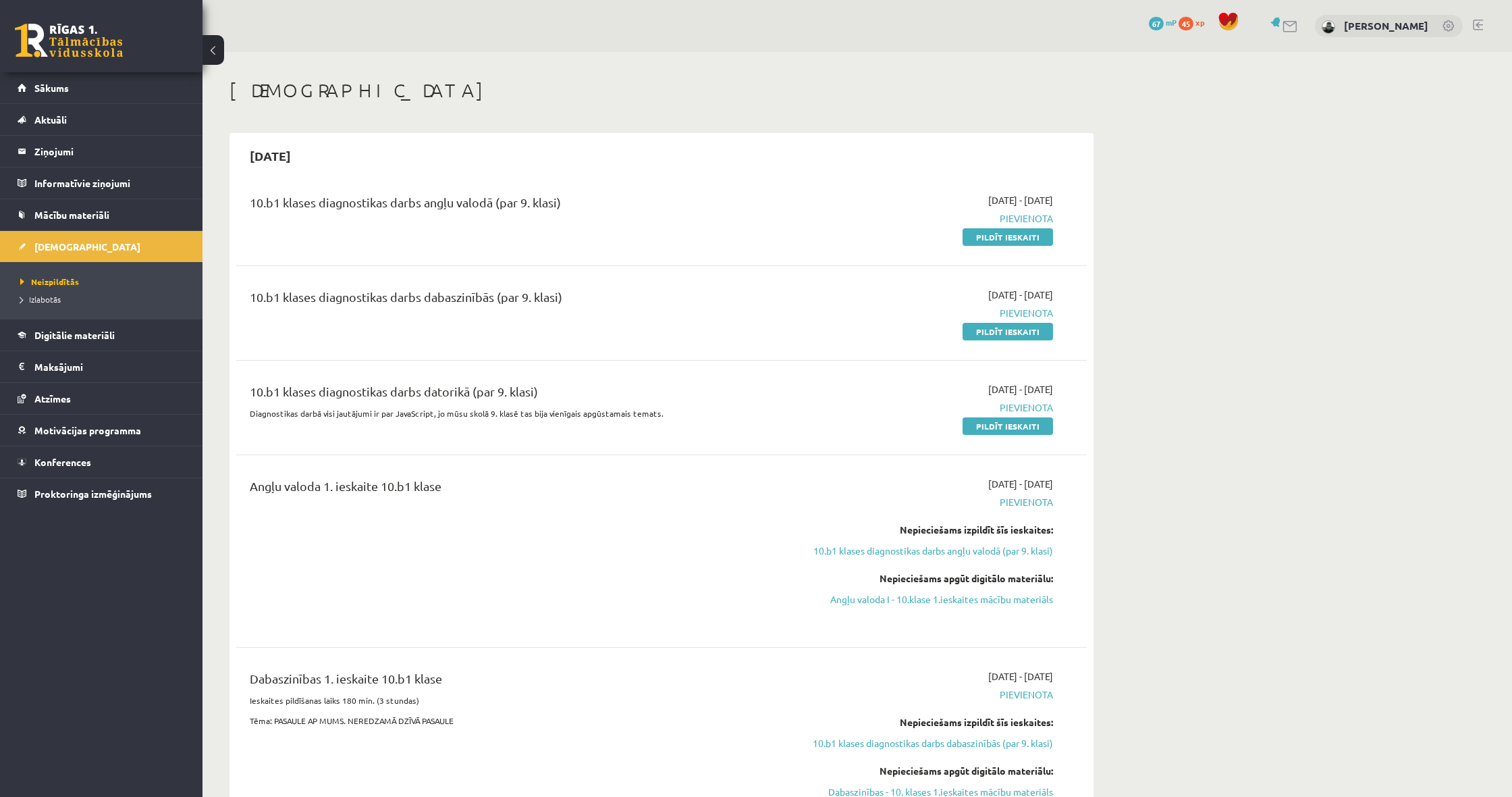
click at [1449, 25] on link at bounding box center [1449, 27] width 14 height 14
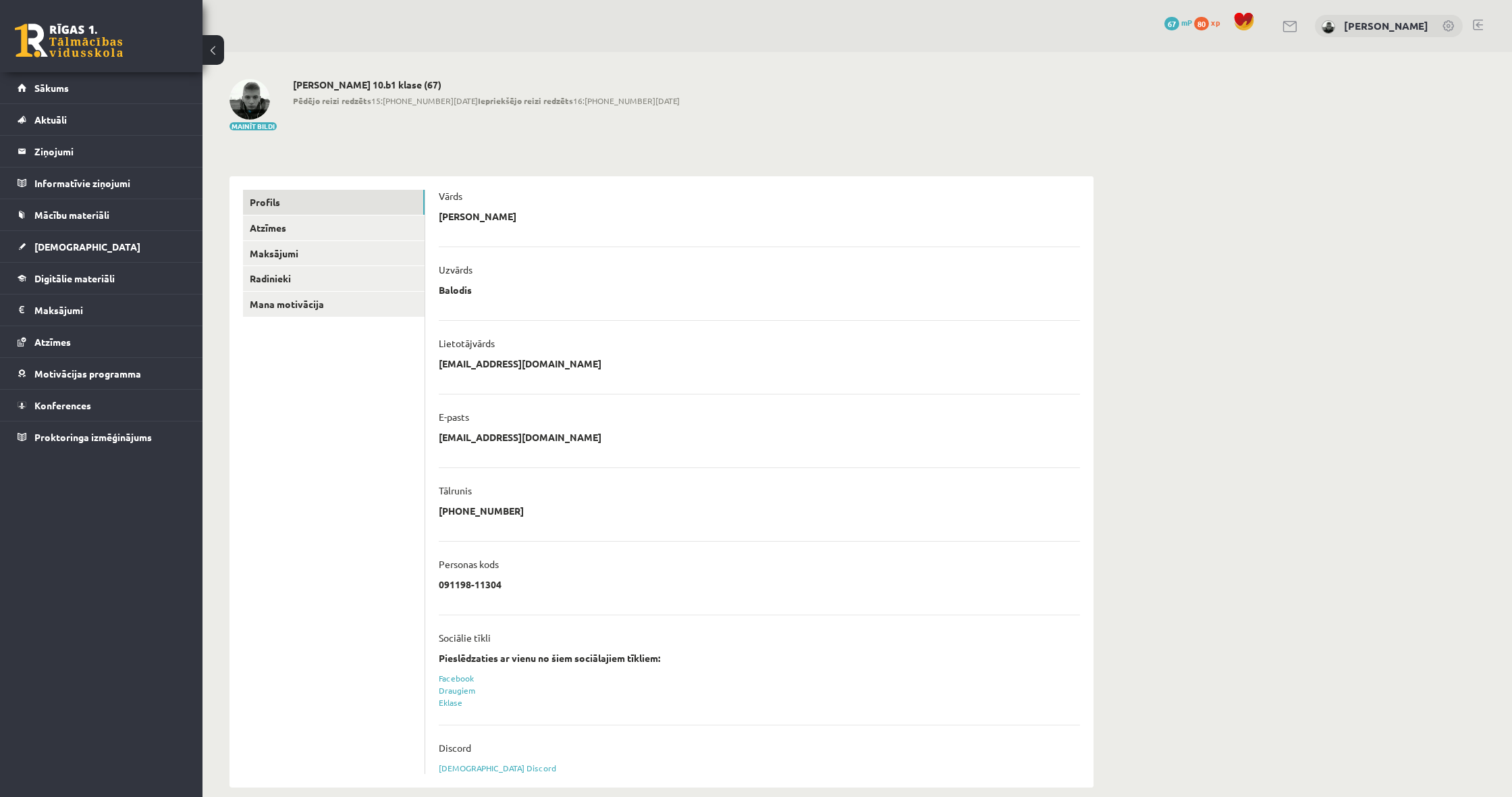
click at [260, 101] on img at bounding box center [249, 99] width 40 height 40
click at [1482, 29] on link at bounding box center [1478, 25] width 10 height 11
